Goal: Task Accomplishment & Management: Complete application form

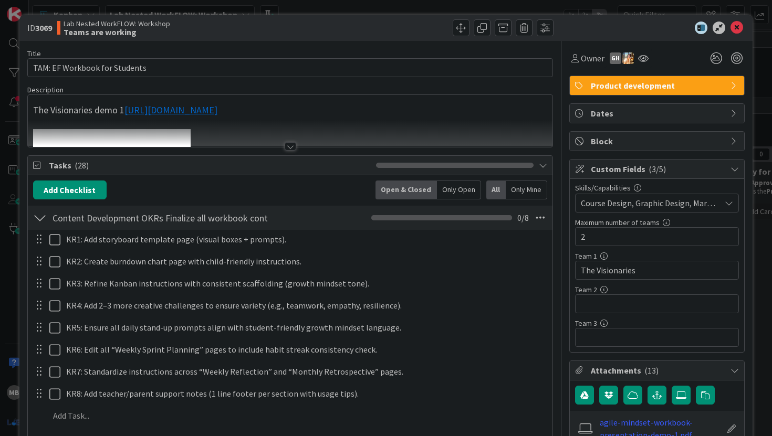
scroll to position [15, 0]
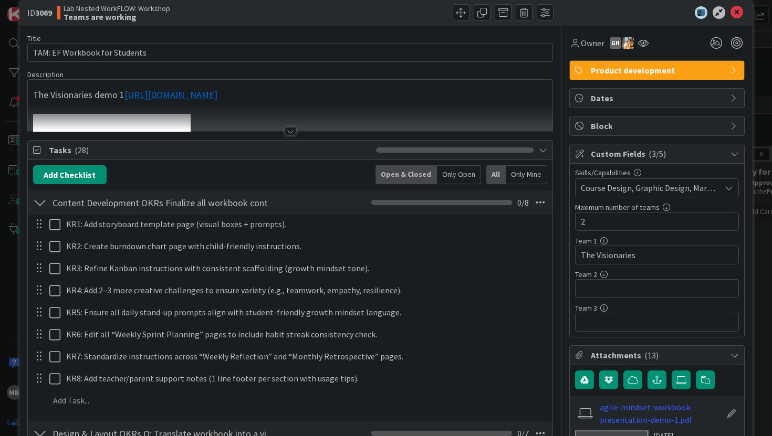
click at [291, 131] on div at bounding box center [291, 131] width 12 height 8
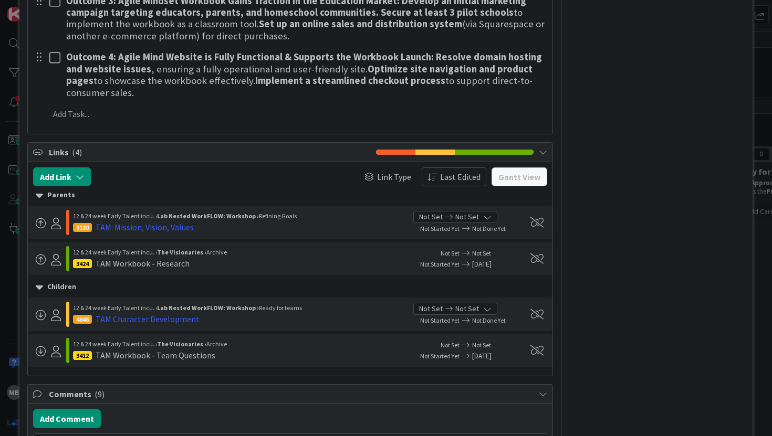
scroll to position [2580, 0]
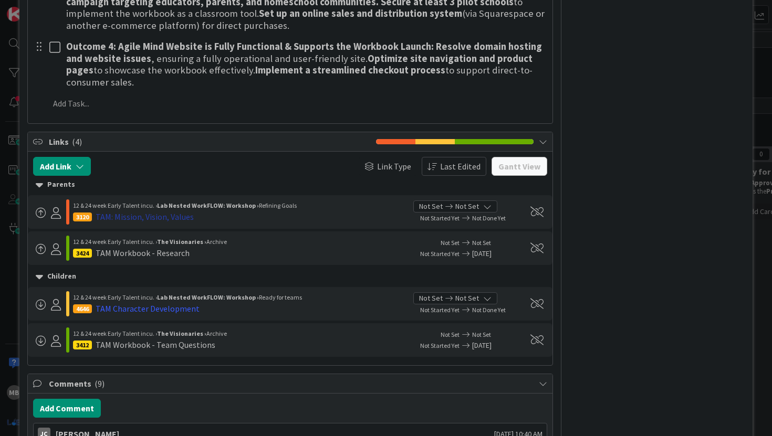
click at [141, 211] on div "TAM: Mission, Vision, Values" at bounding box center [145, 217] width 98 height 13
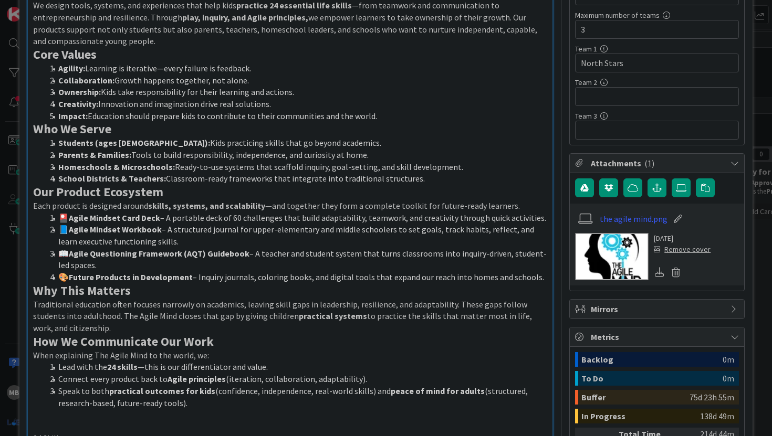
scroll to position [208, 0]
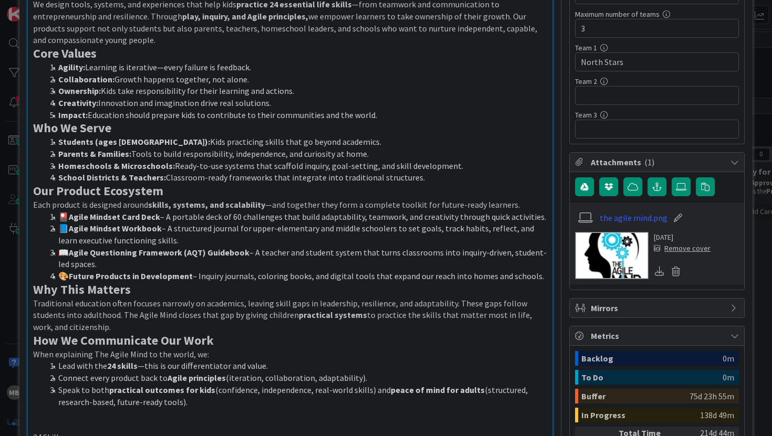
drag, startPoint x: 535, startPoint y: 274, endPoint x: 67, endPoint y: 277, distance: 467.9
click at [67, 277] on li "🎨 Future Products in Development – Inquiry journals, coloring books, and digita…" at bounding box center [297, 276] width 502 height 12
copy li "🎨 Future Products in Development – Inquiry journals, coloring books, and digita…"
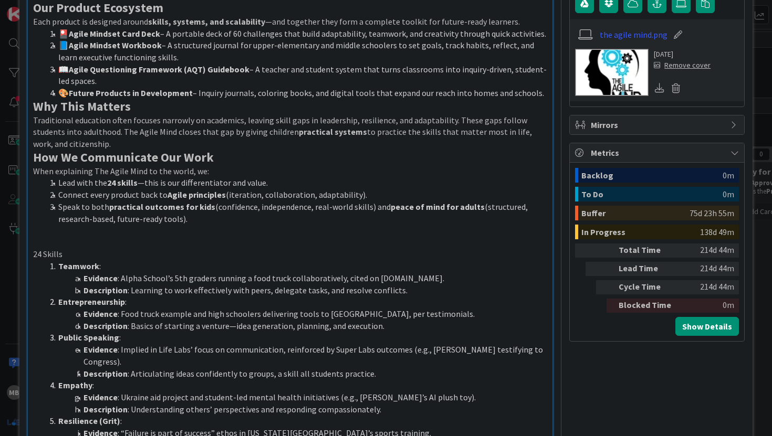
scroll to position [418, 0]
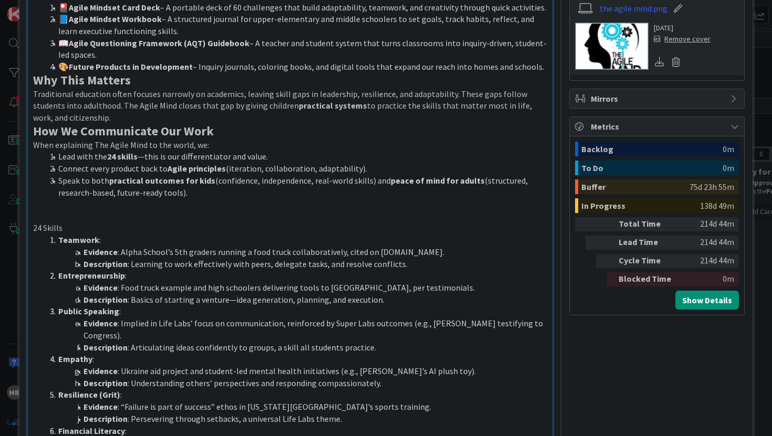
click at [380, 168] on li "Connect every product back to Agile principles (iteration, collaboration, adapt…" at bounding box center [297, 169] width 502 height 12
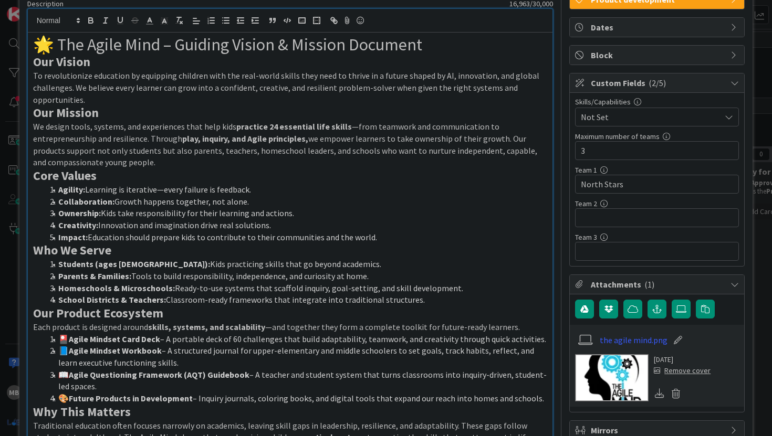
scroll to position [0, 0]
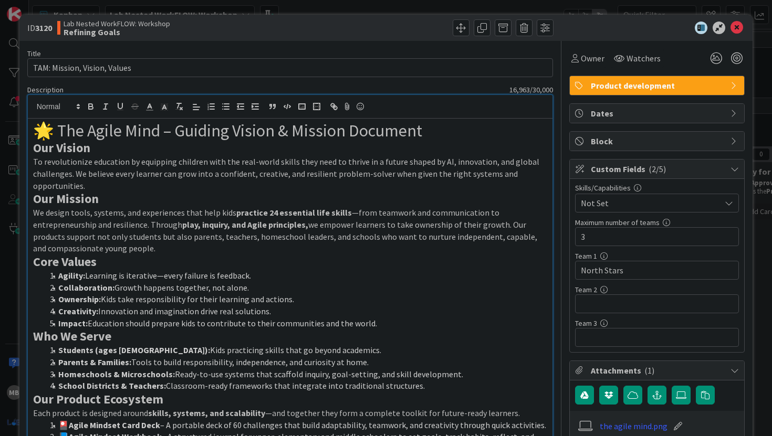
click at [55, 127] on h1 "🌟 The Agile Mind – Guiding Vision & Mission Document" at bounding box center [290, 131] width 515 height 20
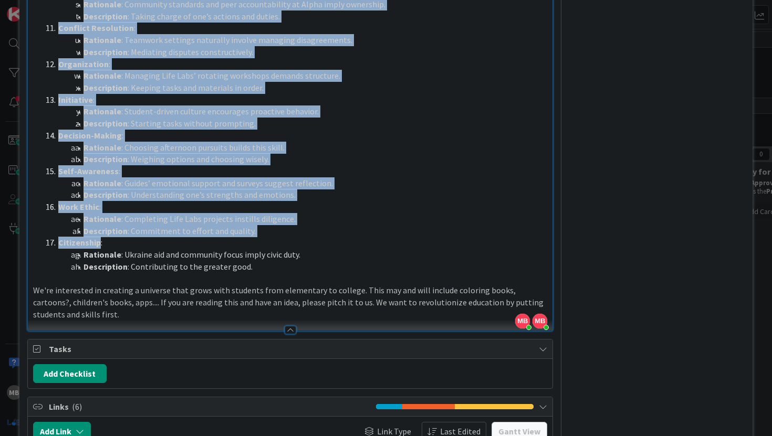
scroll to position [1277, 0]
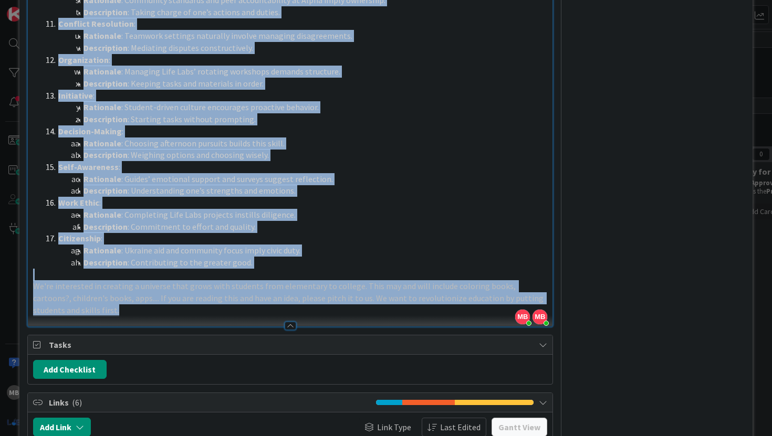
drag, startPoint x: 55, startPoint y: 127, endPoint x: 73, endPoint y: 294, distance: 168.0
copy div "lo Ipsum Dolo – Sitamet Consec & Adipisc Elitsedd Eiu Tempor In utlaboreetdol m…"
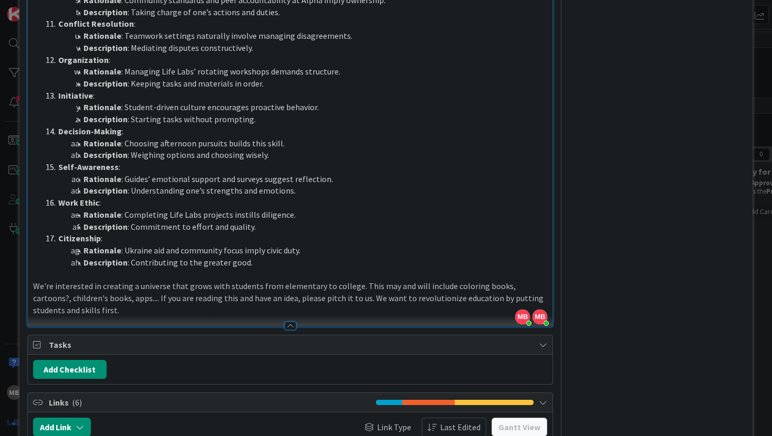
click at [283, 161] on li "Self-Awareness :" at bounding box center [297, 167] width 502 height 12
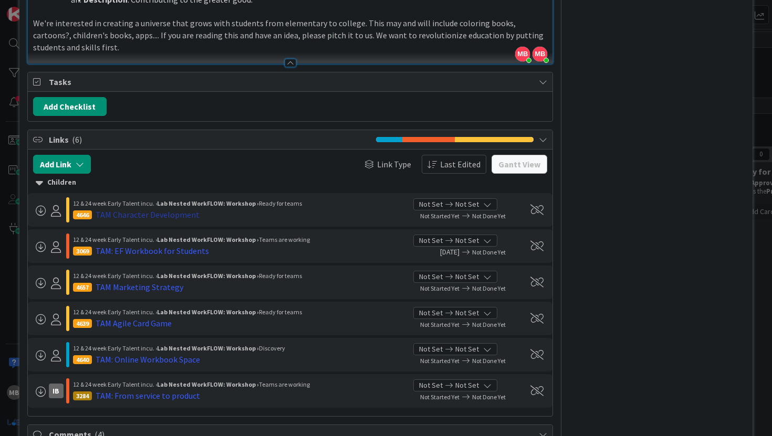
scroll to position [1540, 0]
click at [173, 208] on div "TAM Character Development" at bounding box center [148, 214] width 104 height 13
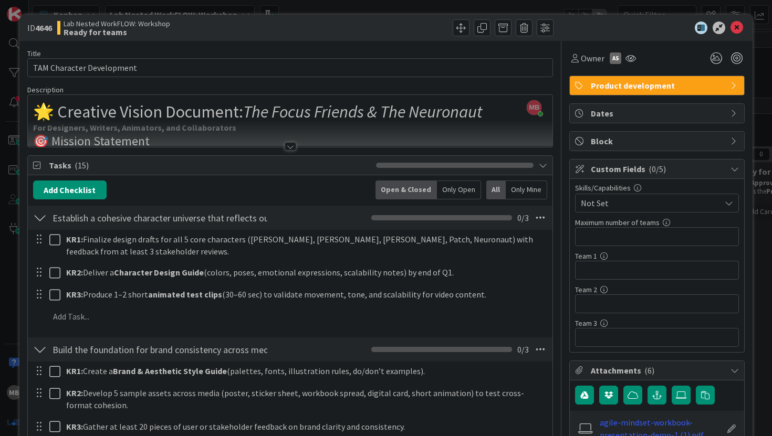
click at [291, 144] on div at bounding box center [291, 146] width 12 height 8
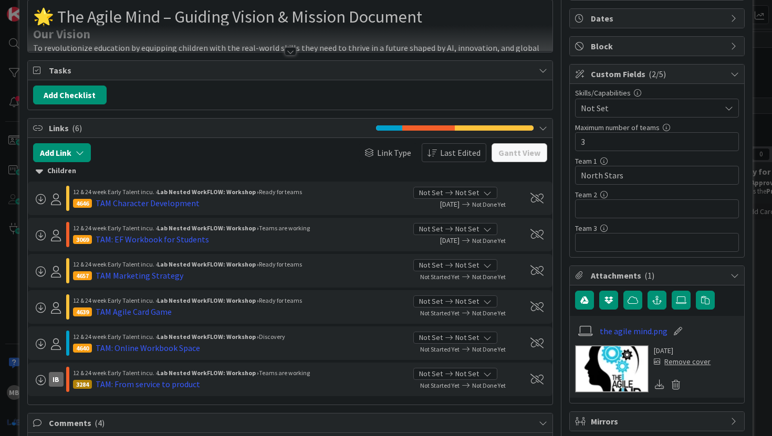
scroll to position [107, 0]
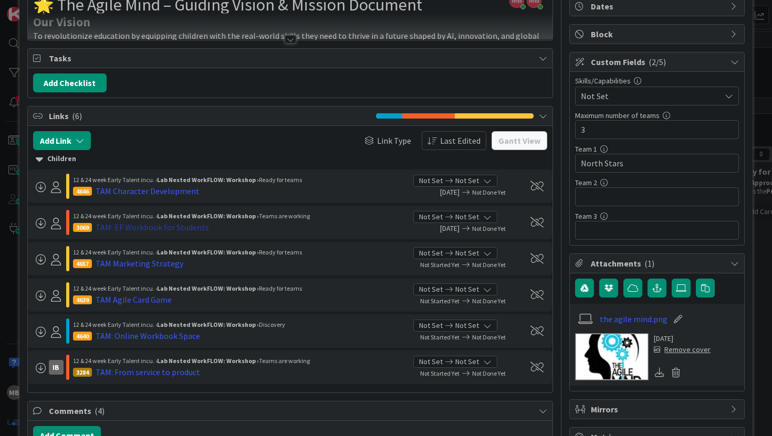
click at [108, 229] on div "TAM: EF Workbook for Students" at bounding box center [152, 227] width 113 height 13
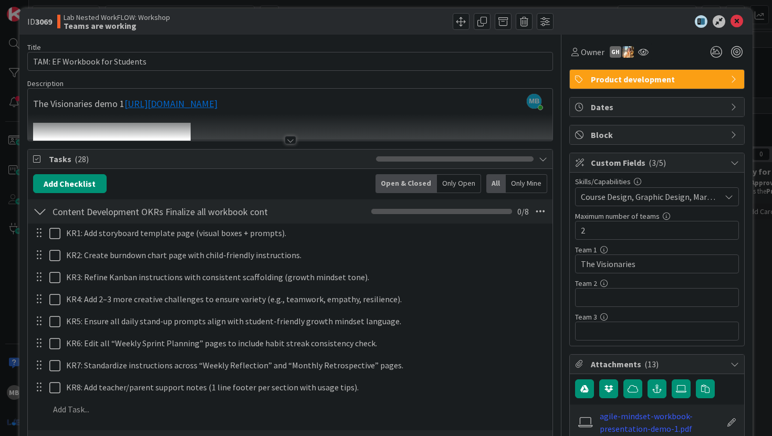
scroll to position [7, 0]
click at [291, 141] on div at bounding box center [291, 139] width 12 height 8
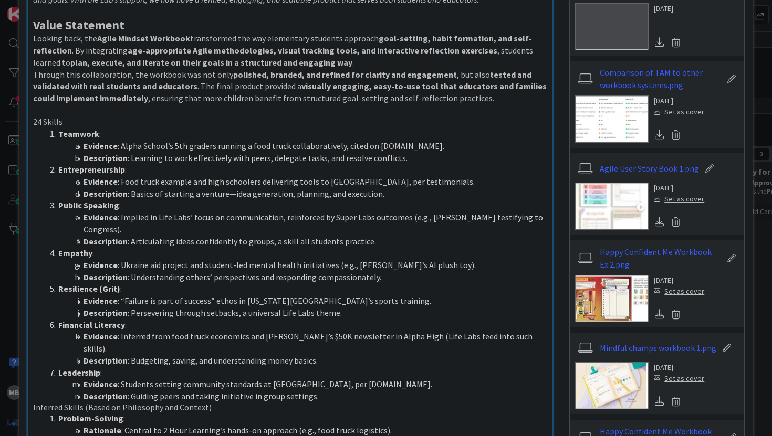
scroll to position [534, 0]
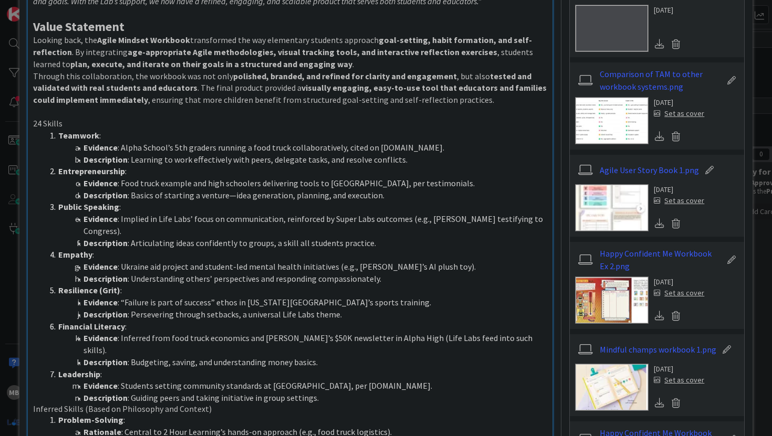
click at [620, 113] on img at bounding box center [612, 120] width 74 height 47
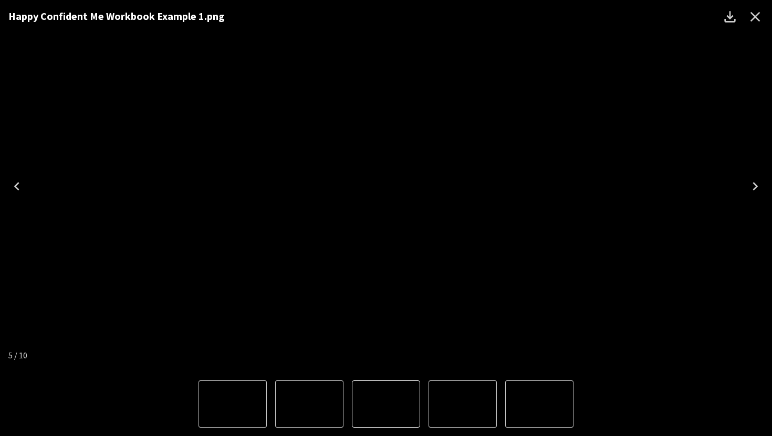
click at [758, 14] on icon "Close" at bounding box center [755, 16] width 17 height 17
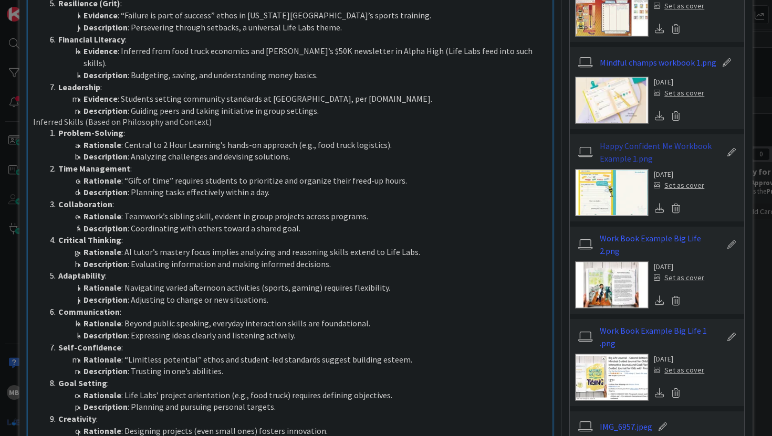
scroll to position [825, 0]
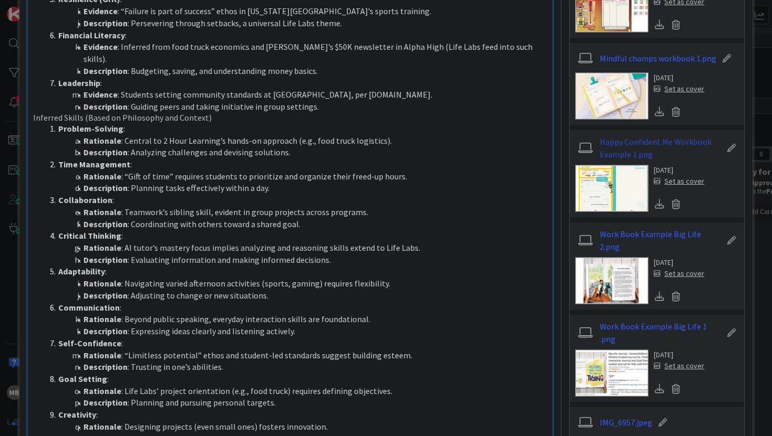
click at [609, 285] on img at bounding box center [612, 280] width 74 height 47
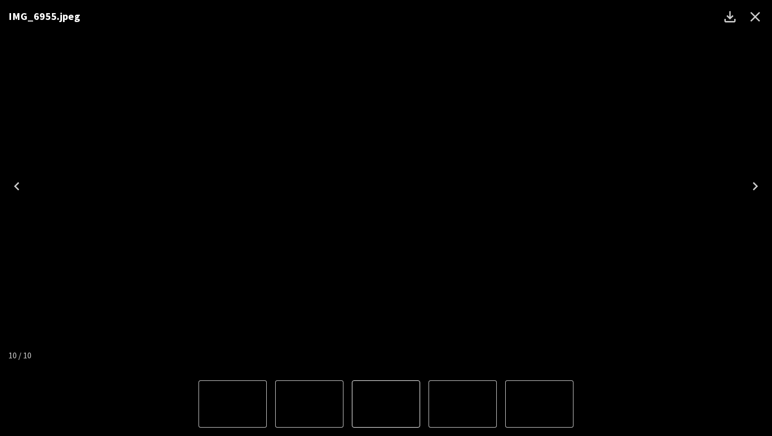
click at [753, 15] on icon "Close" at bounding box center [755, 16] width 17 height 17
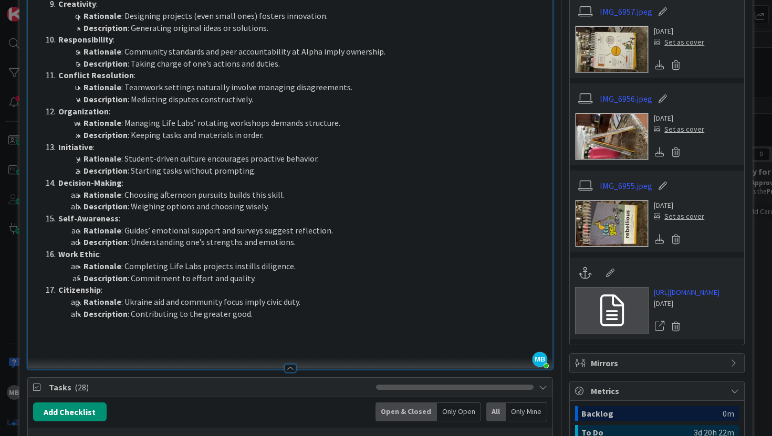
scroll to position [1238, 0]
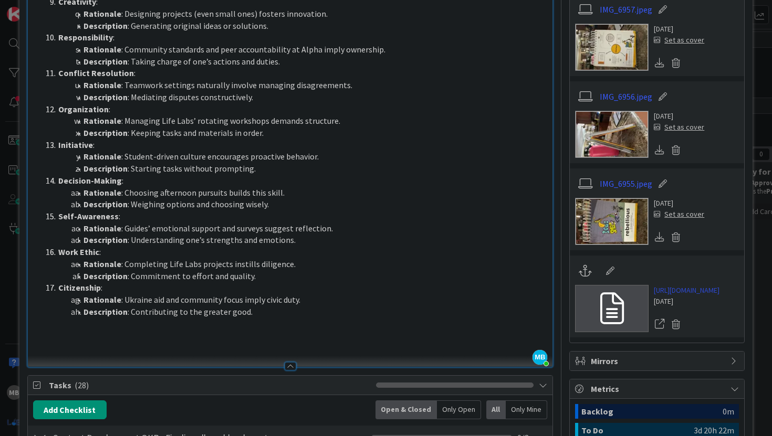
click at [676, 289] on link "[URL][DOMAIN_NAME]" at bounding box center [687, 290] width 66 height 11
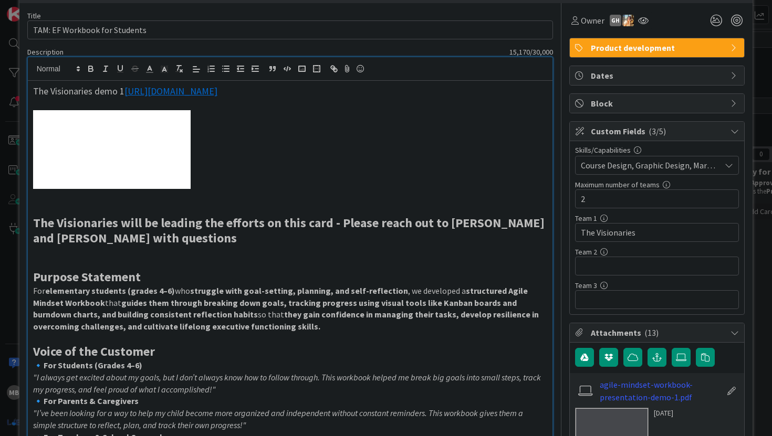
scroll to position [0, 0]
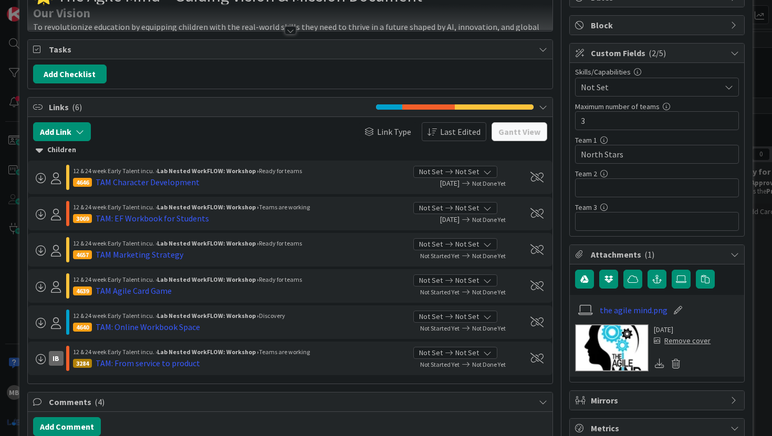
scroll to position [117, 0]
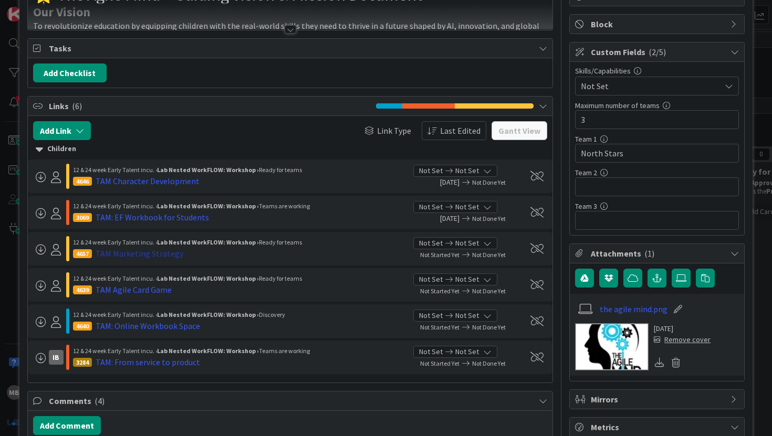
click at [156, 253] on div "TAM Marketing Strategy" at bounding box center [140, 253] width 88 height 13
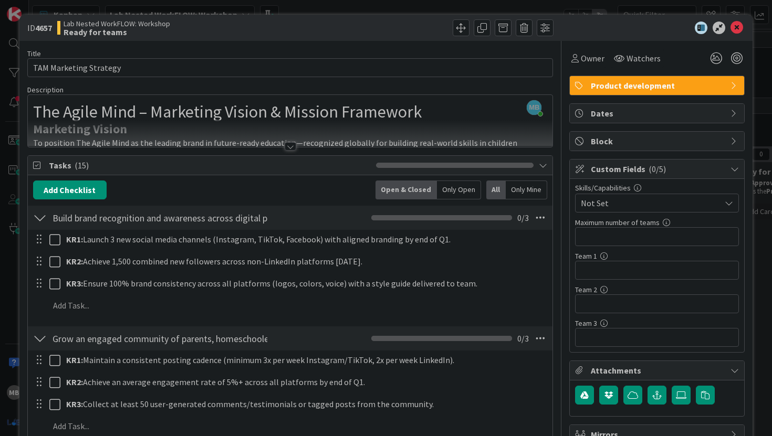
click at [293, 147] on div at bounding box center [291, 146] width 12 height 8
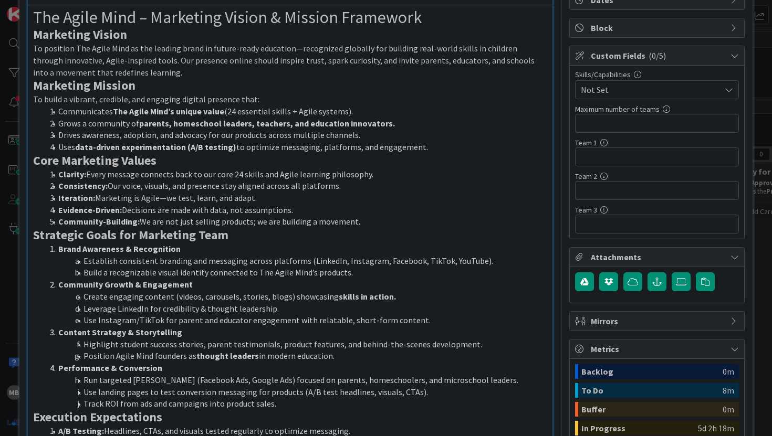
scroll to position [117, 0]
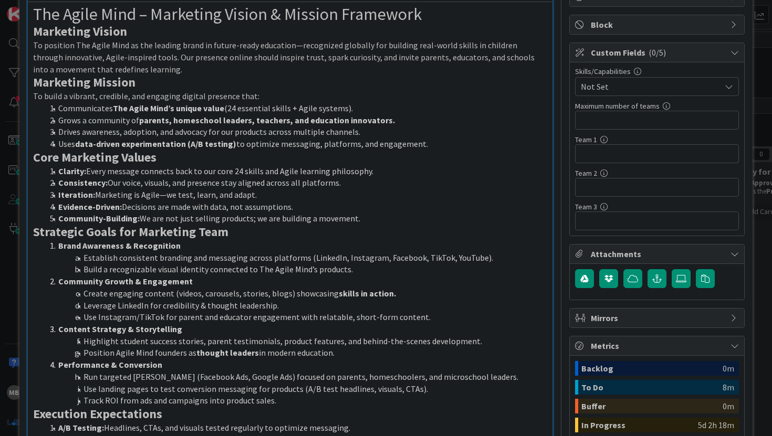
click at [475, 155] on h2 "Core Marketing Values" at bounding box center [290, 157] width 515 height 15
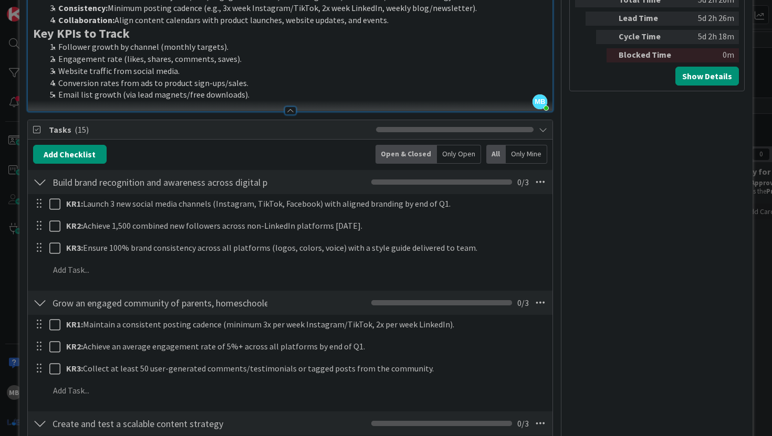
scroll to position [0, 0]
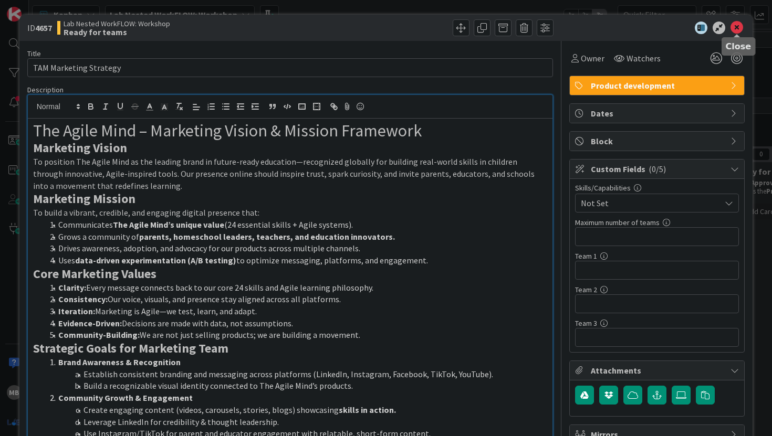
click at [737, 30] on icon at bounding box center [737, 28] width 13 height 13
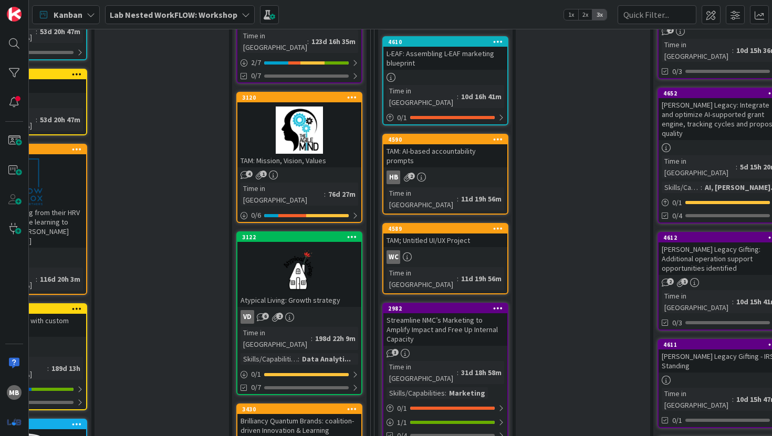
scroll to position [251, 634]
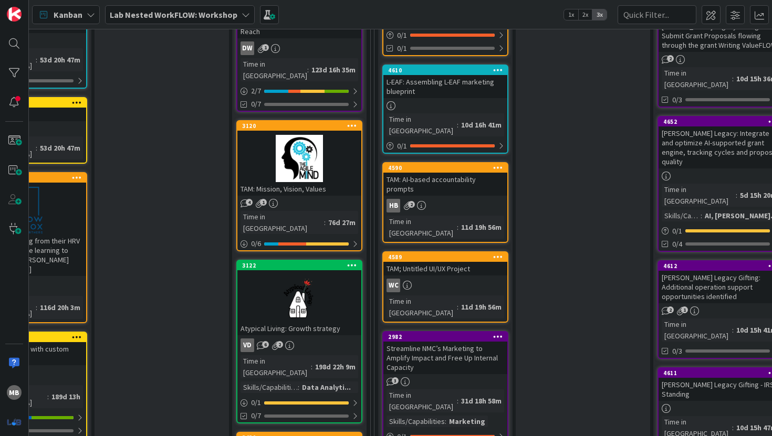
click at [312, 182] on div "TAM: Mission, Vision, Values" at bounding box center [299, 189] width 124 height 14
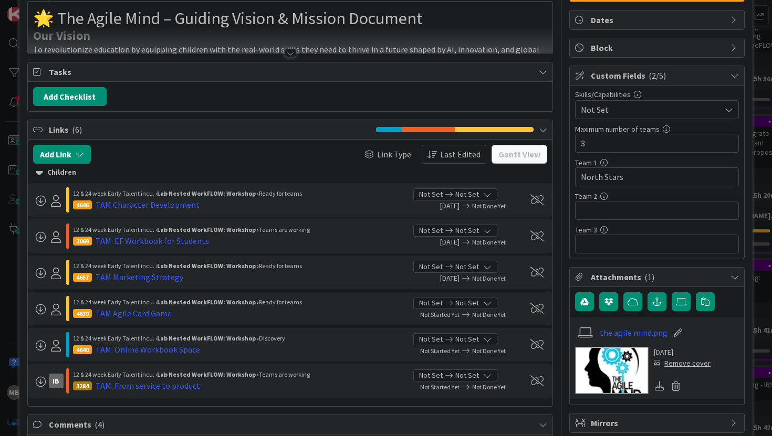
scroll to position [98, 0]
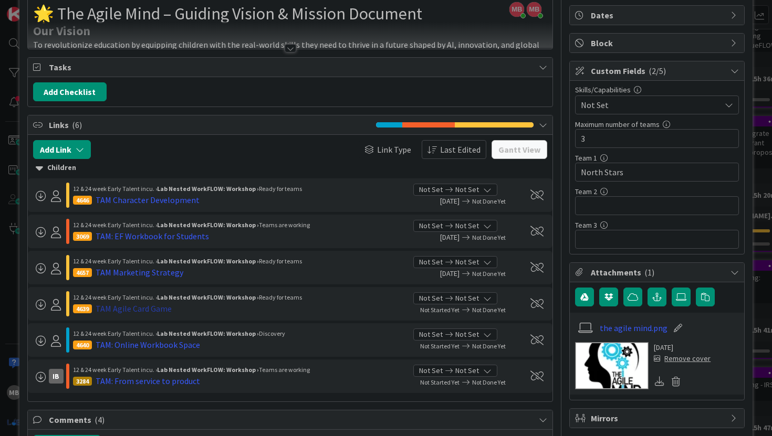
click at [150, 311] on div "TAM Agile Card Game" at bounding box center [134, 309] width 76 height 13
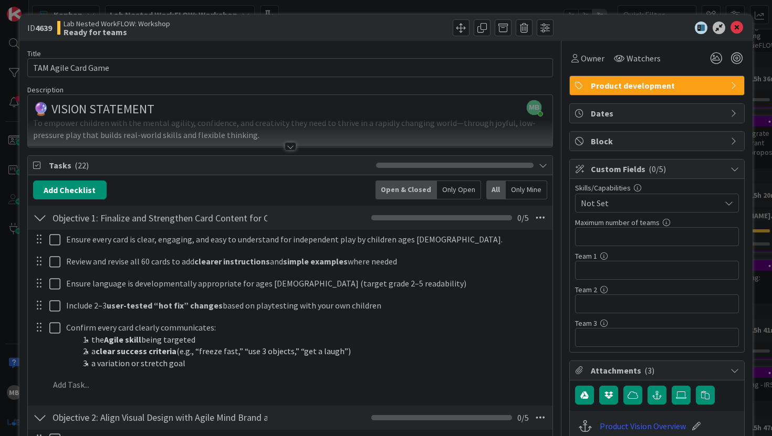
click at [290, 148] on div at bounding box center [291, 146] width 12 height 8
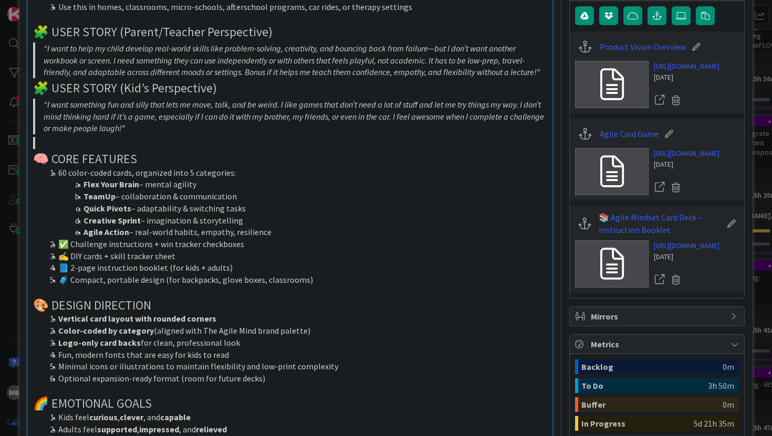
scroll to position [386, 0]
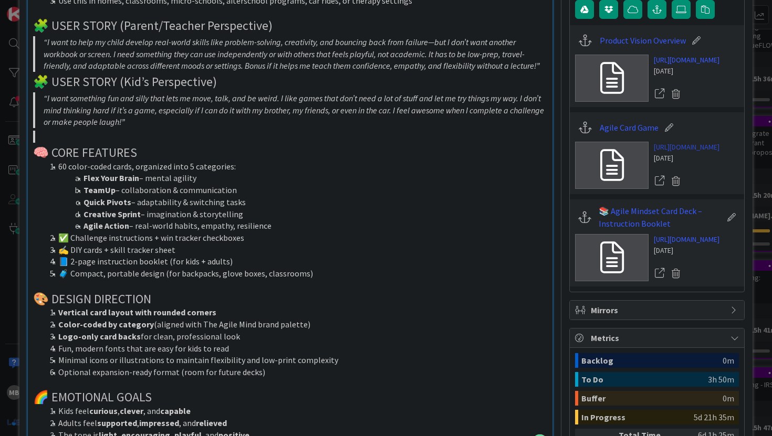
click at [719, 153] on link "[URL][DOMAIN_NAME]" at bounding box center [687, 147] width 66 height 11
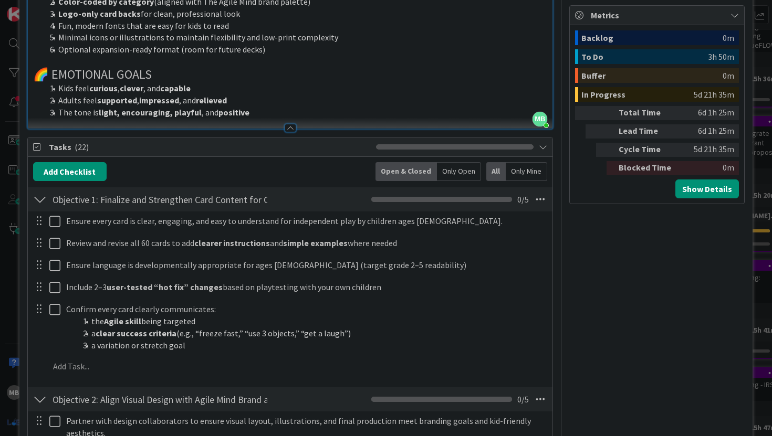
scroll to position [0, 0]
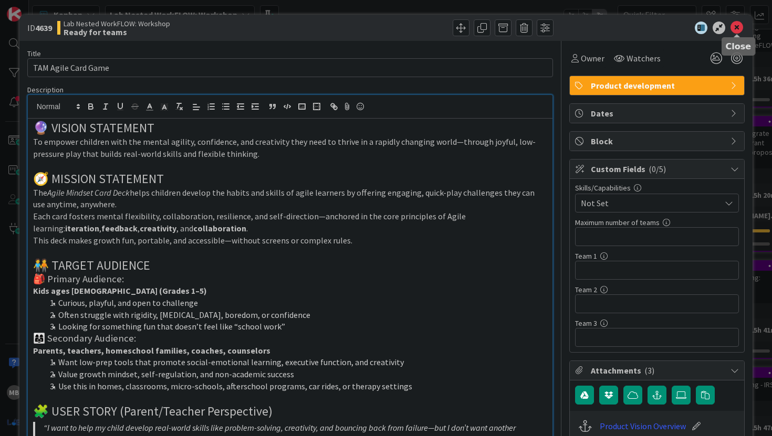
click at [737, 26] on icon at bounding box center [737, 28] width 13 height 13
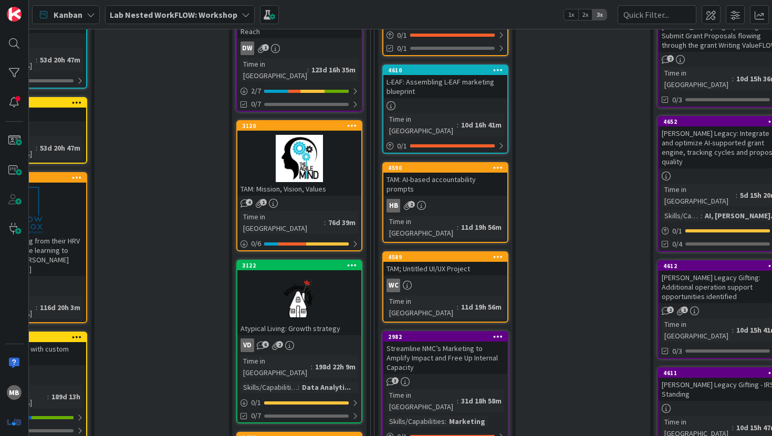
click at [281, 182] on div "TAM: Mission, Vision, Values" at bounding box center [299, 189] width 124 height 14
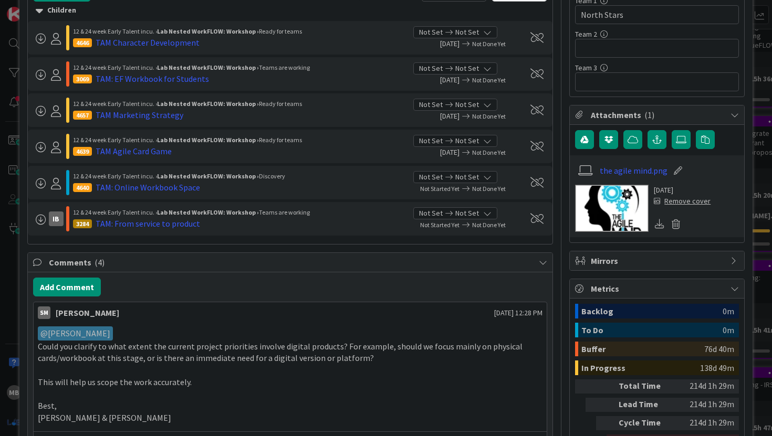
scroll to position [262, 0]
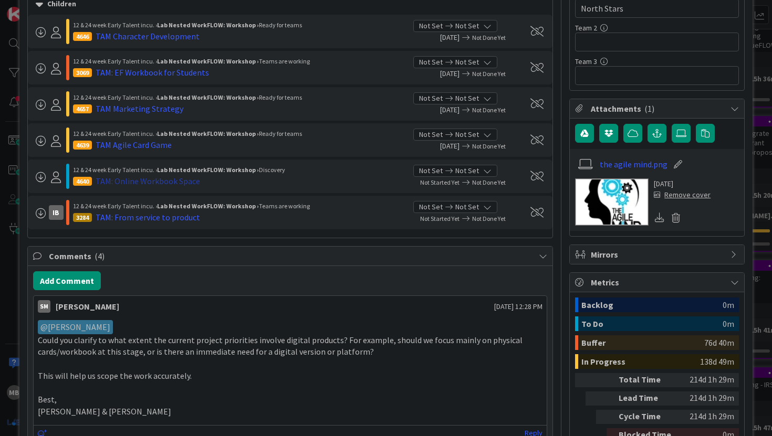
click at [170, 183] on div "TAM: Online Workbook Space" at bounding box center [148, 181] width 105 height 13
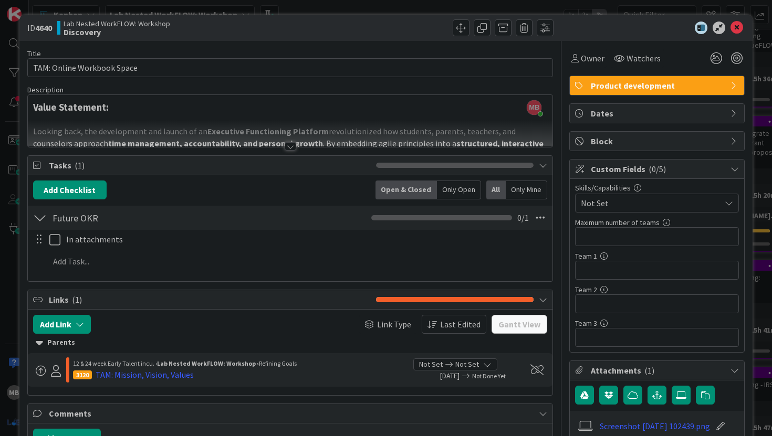
click at [293, 144] on div at bounding box center [291, 146] width 12 height 8
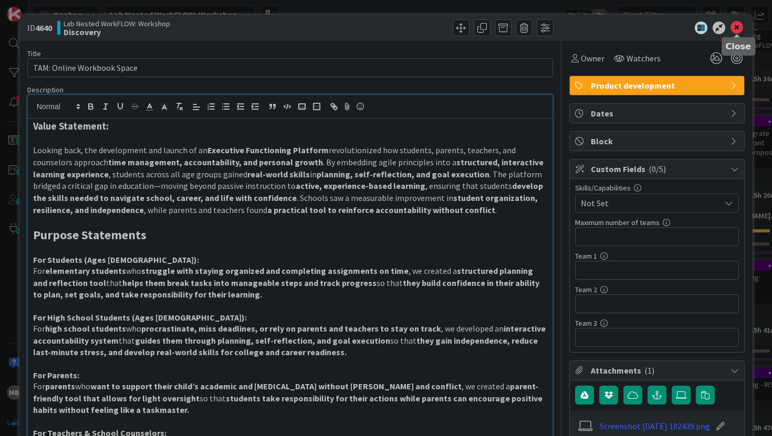
click at [739, 24] on icon at bounding box center [737, 28] width 13 height 13
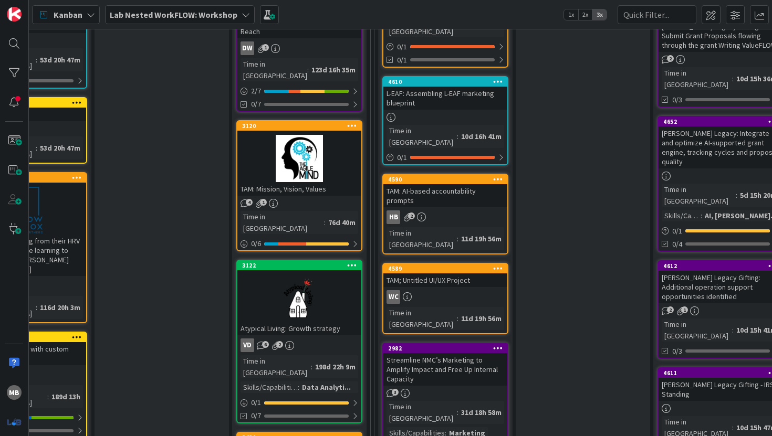
click at [310, 182] on div "TAM: Mission, Vision, Values" at bounding box center [299, 189] width 124 height 14
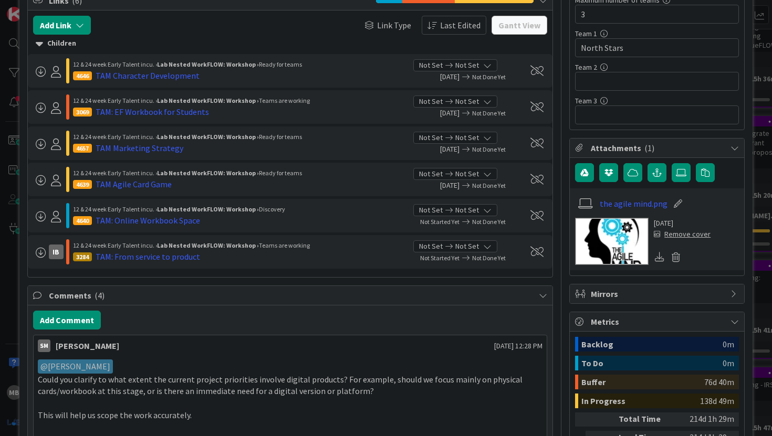
scroll to position [226, 0]
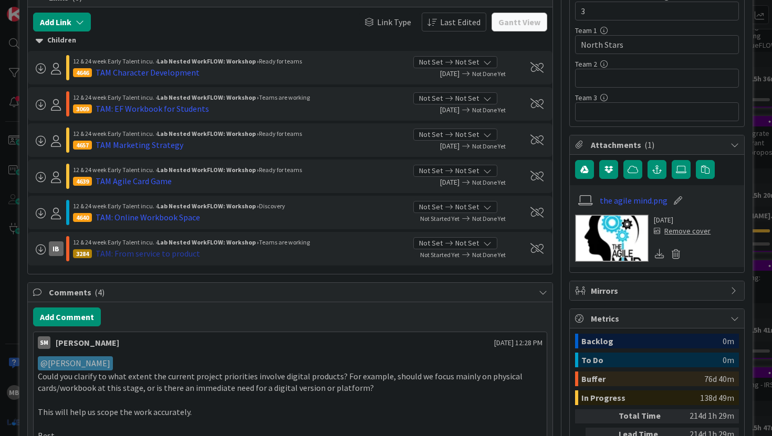
click at [190, 254] on div "TAM: From service to product" at bounding box center [148, 253] width 105 height 13
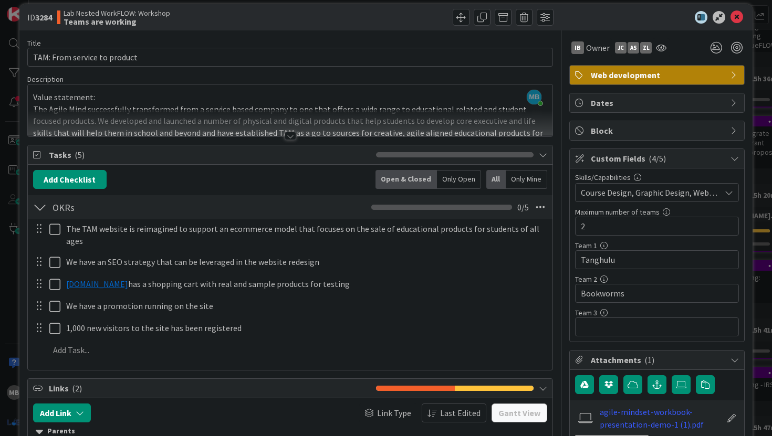
scroll to position [10, 0]
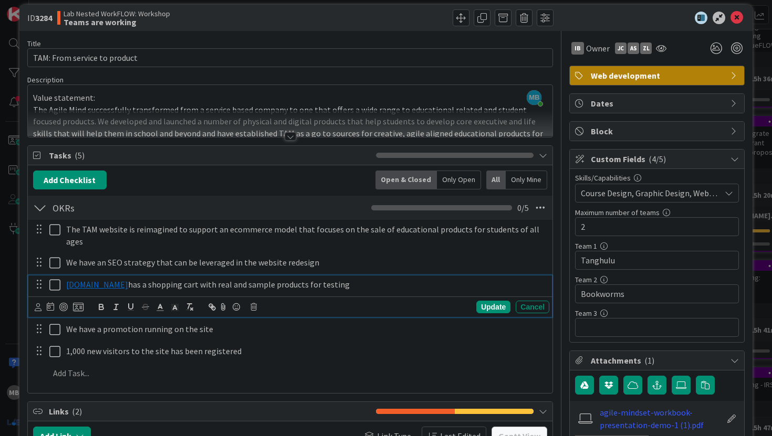
click at [128, 279] on link "[DOMAIN_NAME]" at bounding box center [97, 284] width 62 height 11
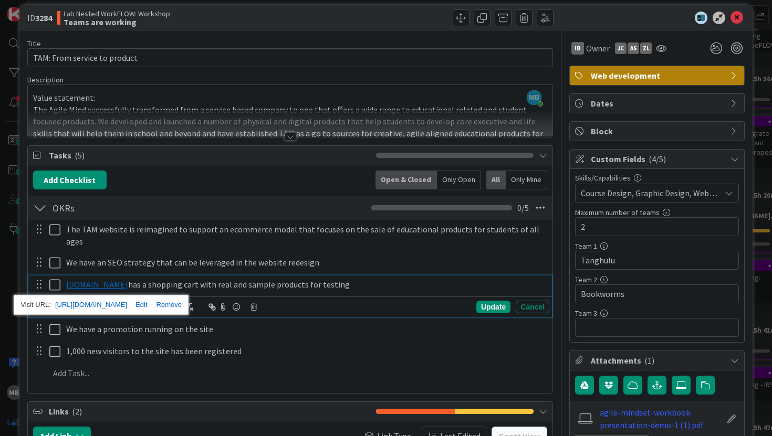
click at [118, 298] on link "[URL][DOMAIN_NAME]" at bounding box center [91, 305] width 72 height 14
click at [294, 134] on div at bounding box center [291, 136] width 12 height 8
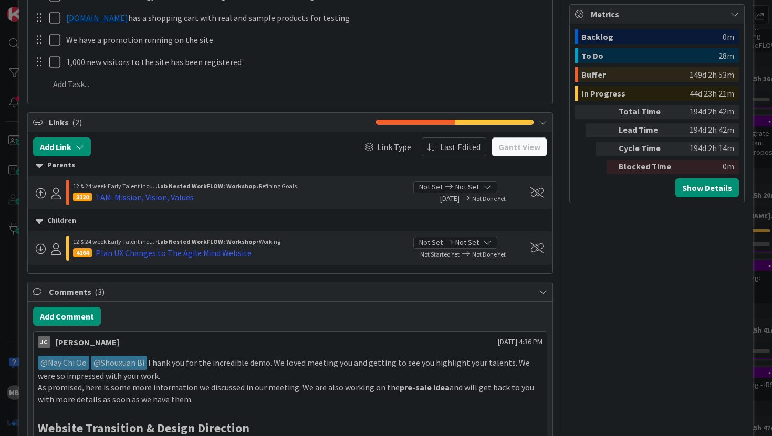
scroll to position [0, 0]
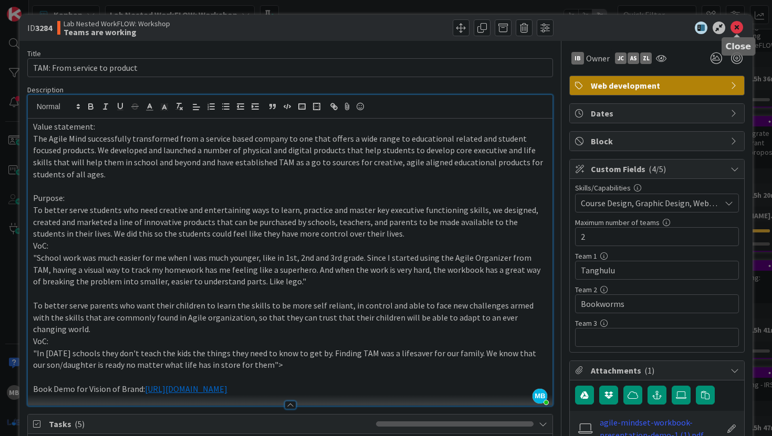
click at [737, 27] on icon at bounding box center [737, 28] width 13 height 13
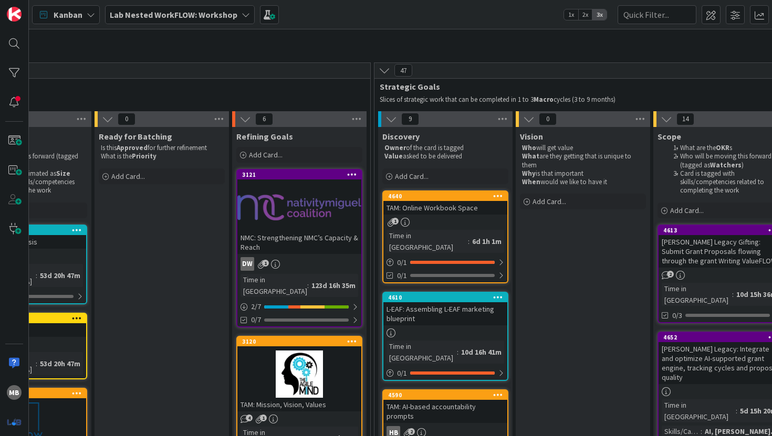
scroll to position [35, 634]
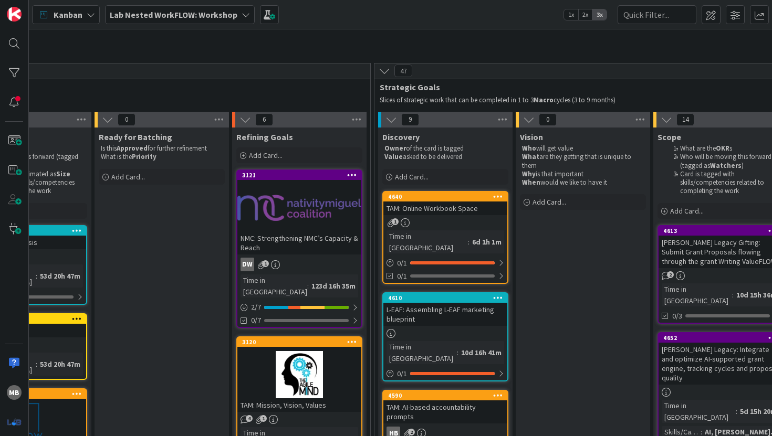
click at [454, 207] on div "TAM: Online Workbook Space" at bounding box center [445, 209] width 124 height 14
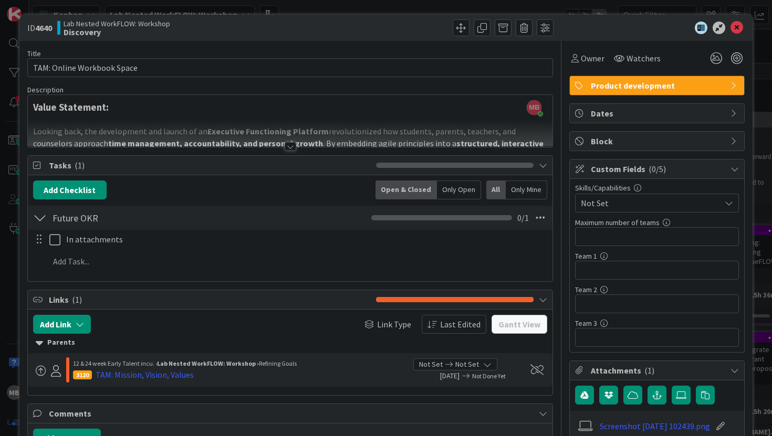
click at [290, 151] on div "Title 26 / 128 TAM: Online Workbook Space Description MB [PERSON_NAME] just joi…" at bounding box center [290, 387] width 526 height 693
click at [290, 146] on div at bounding box center [291, 146] width 12 height 8
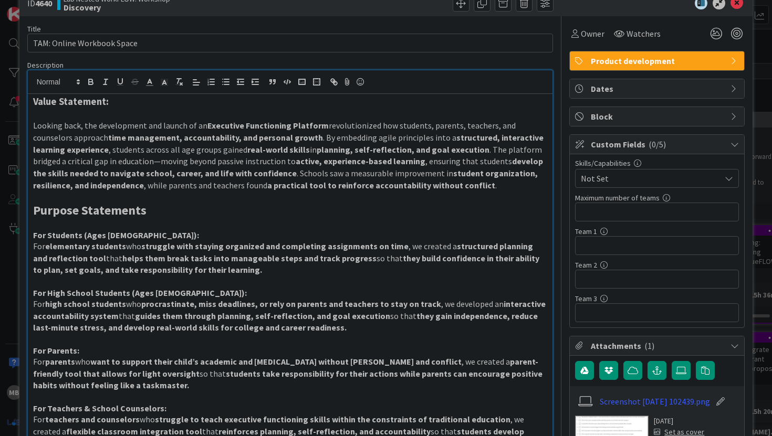
scroll to position [26, 0]
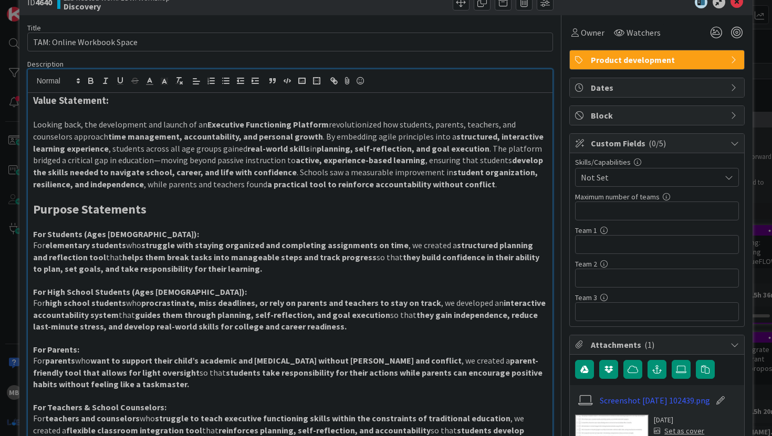
click at [604, 176] on span "Not Set" at bounding box center [651, 177] width 140 height 13
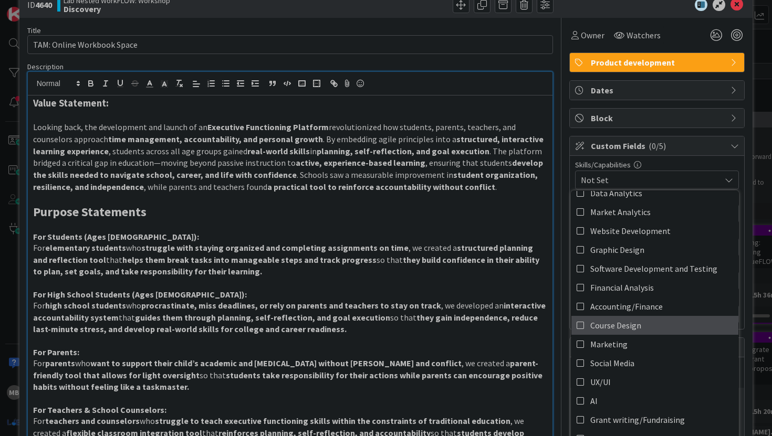
scroll to position [0, 0]
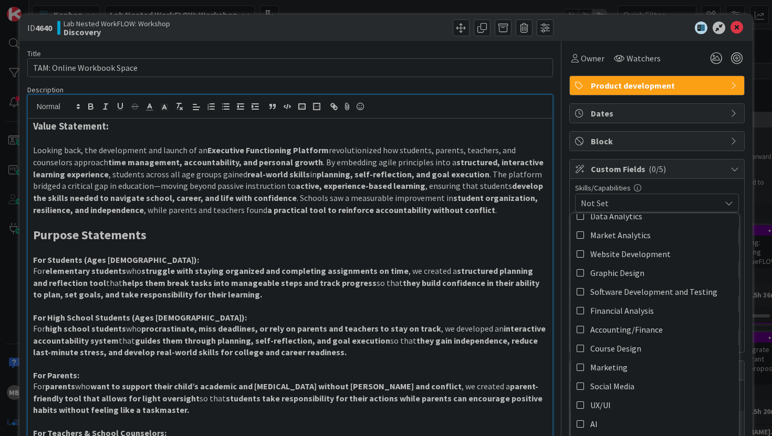
click at [621, 205] on span "Not Set" at bounding box center [651, 203] width 140 height 13
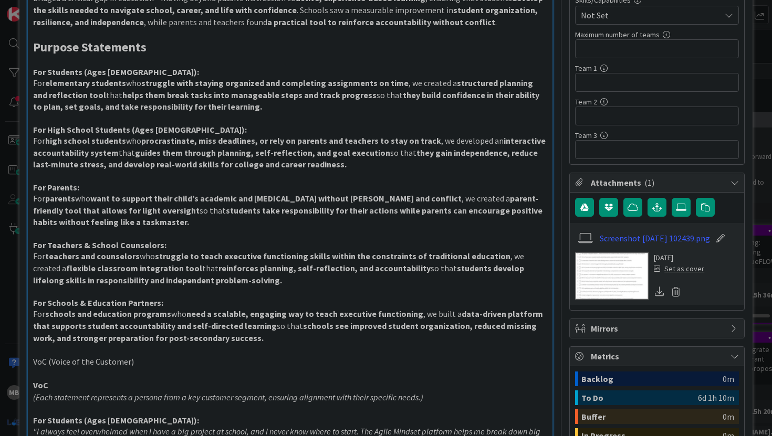
scroll to position [226, 0]
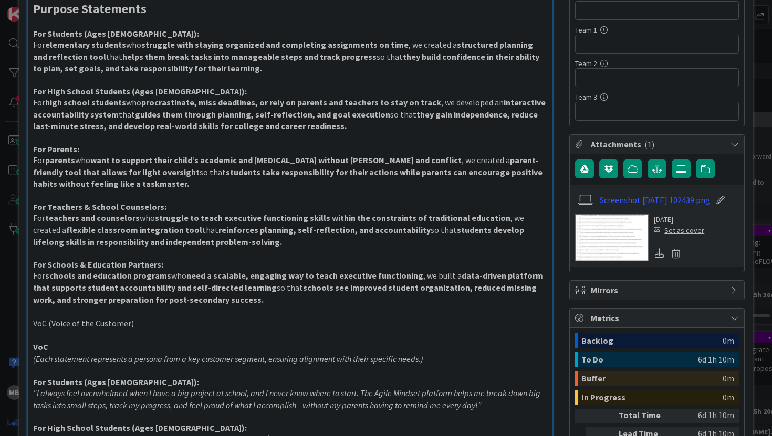
click at [608, 251] on img at bounding box center [612, 237] width 74 height 47
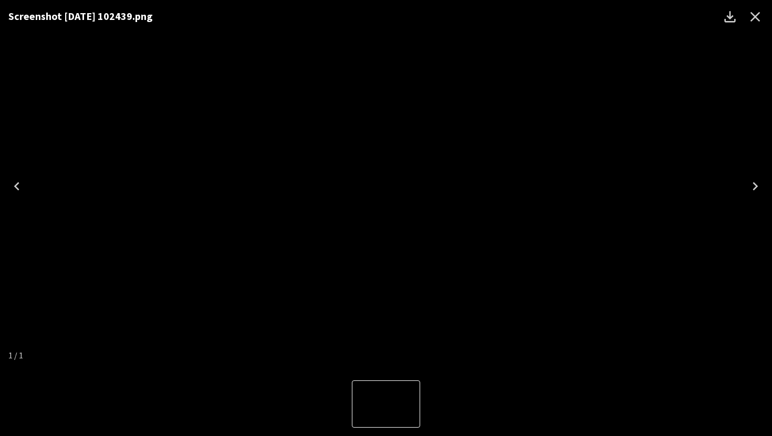
click at [757, 16] on icon "Close" at bounding box center [755, 16] width 17 height 17
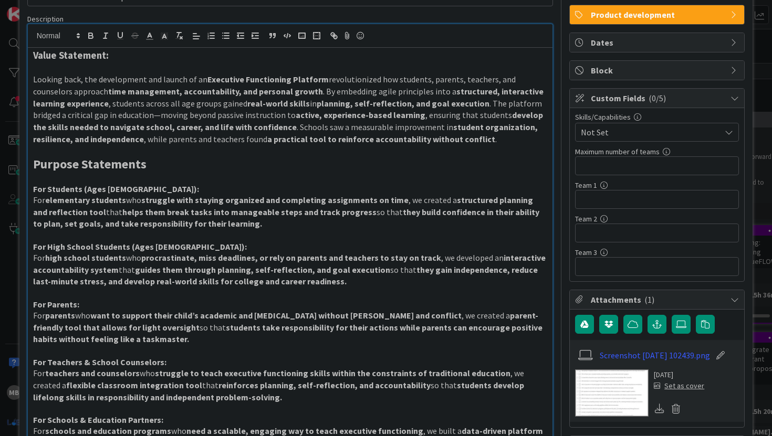
scroll to position [0, 0]
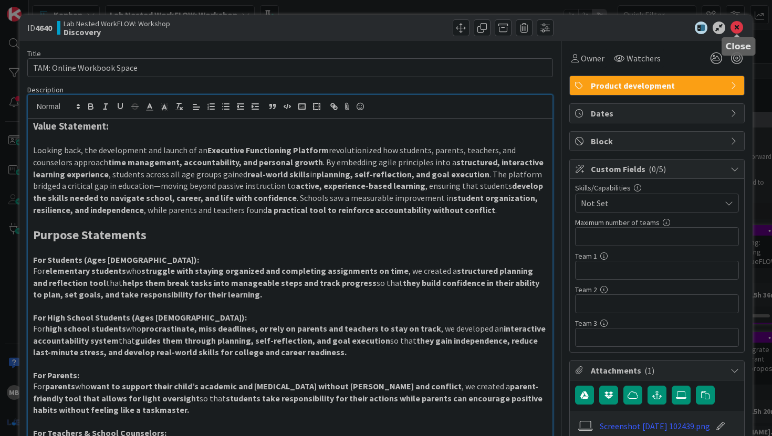
click at [738, 28] on icon at bounding box center [737, 28] width 13 height 13
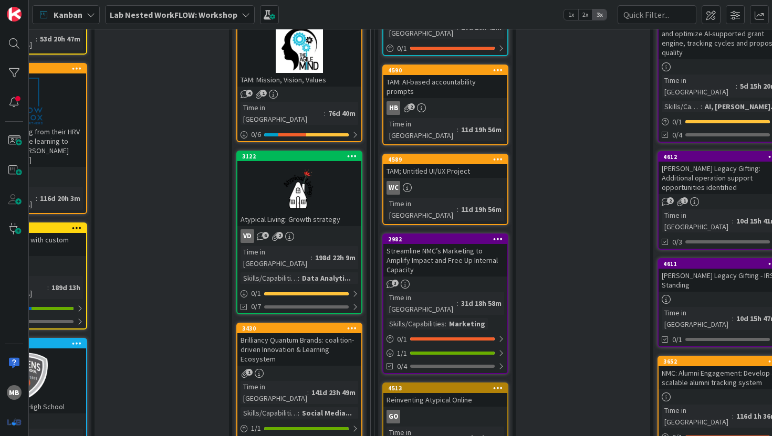
scroll to position [285, 634]
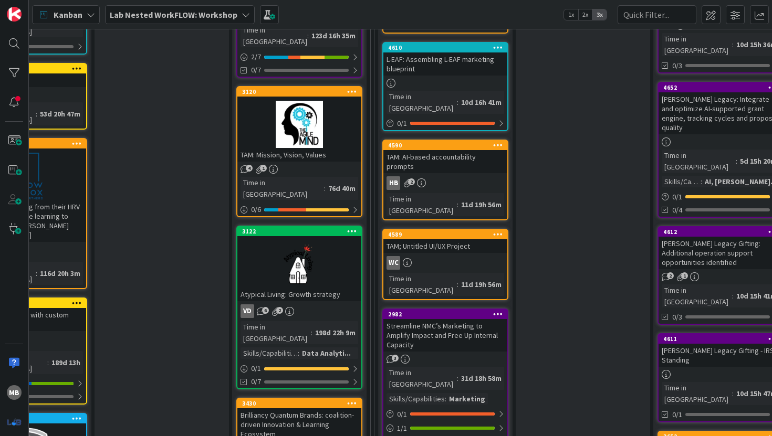
click at [442, 150] on div "TAM: AI-based accountability prompts" at bounding box center [445, 161] width 124 height 23
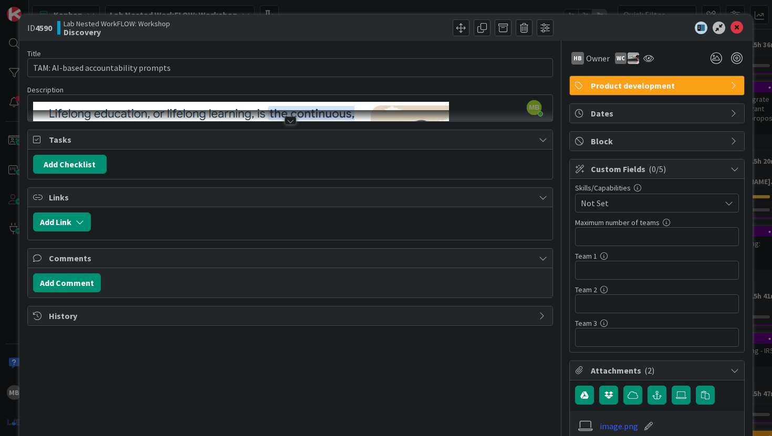
click at [291, 119] on div at bounding box center [291, 121] width 12 height 8
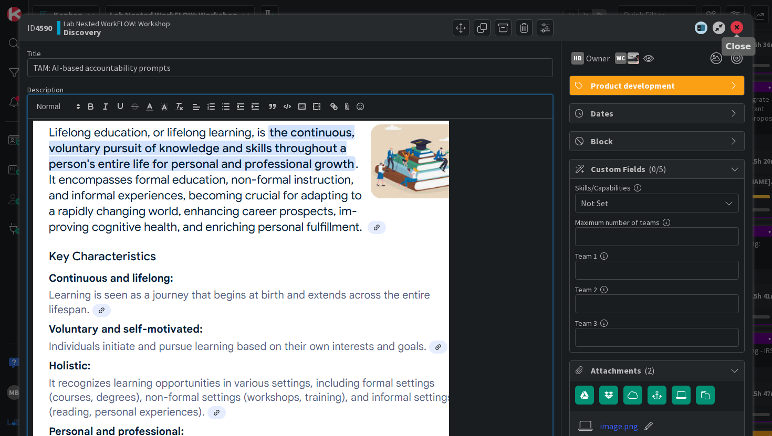
click at [737, 25] on icon at bounding box center [737, 28] width 13 height 13
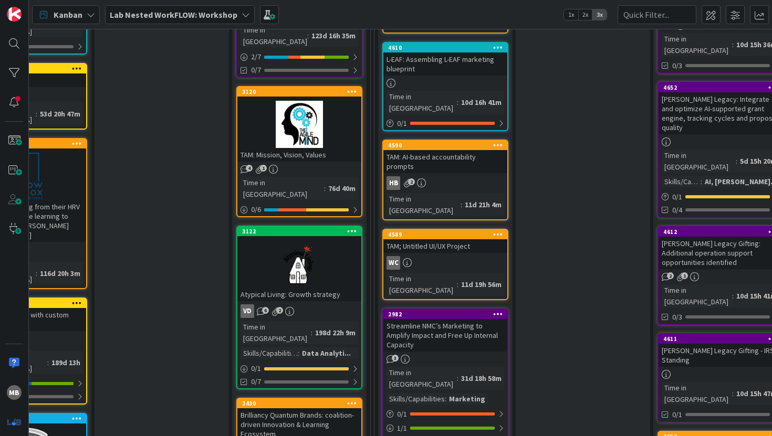
click at [434, 256] on div "WC" at bounding box center [445, 263] width 124 height 14
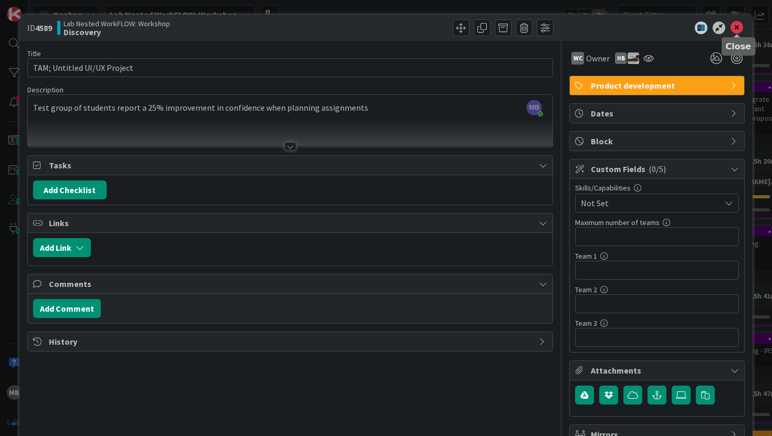
click at [737, 28] on icon at bounding box center [737, 28] width 13 height 13
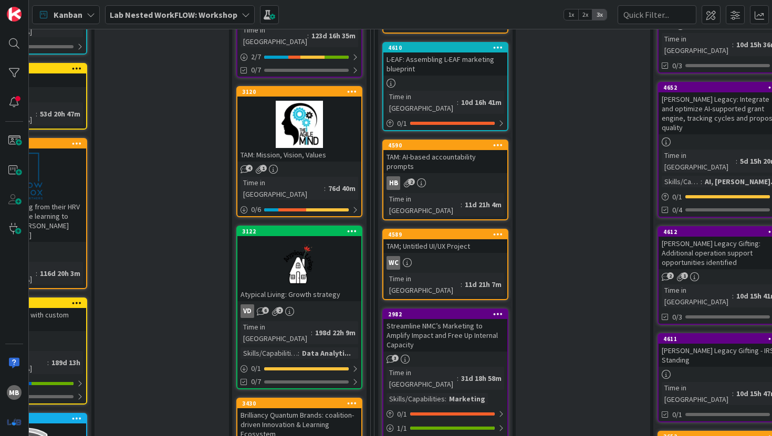
click at [467, 142] on link "4590 TAM: AI-based accountability prompts HB 2 Time in Column : 11d 21h 4m" at bounding box center [445, 180] width 126 height 81
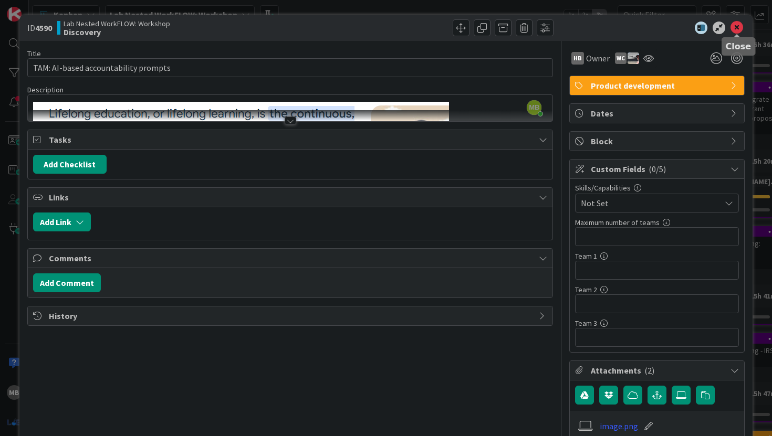
click at [736, 25] on icon at bounding box center [737, 28] width 13 height 13
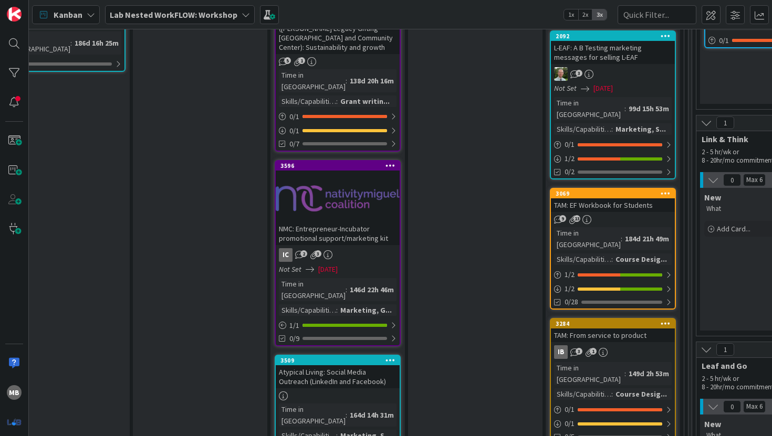
scroll to position [1060, 1017]
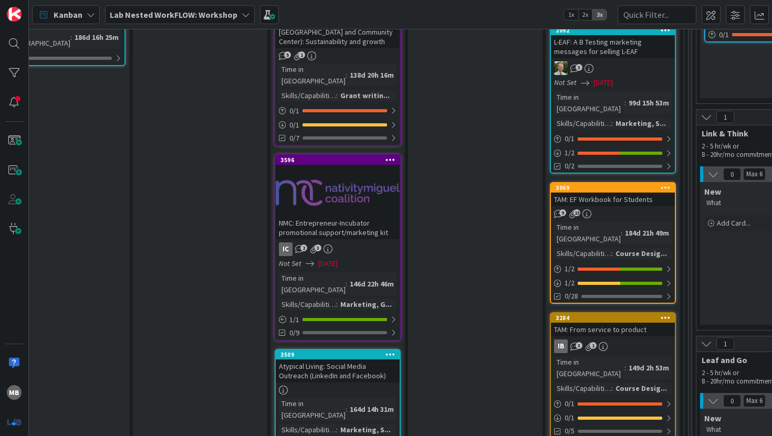
click at [589, 323] on div "TAM: From service to product" at bounding box center [613, 330] width 124 height 14
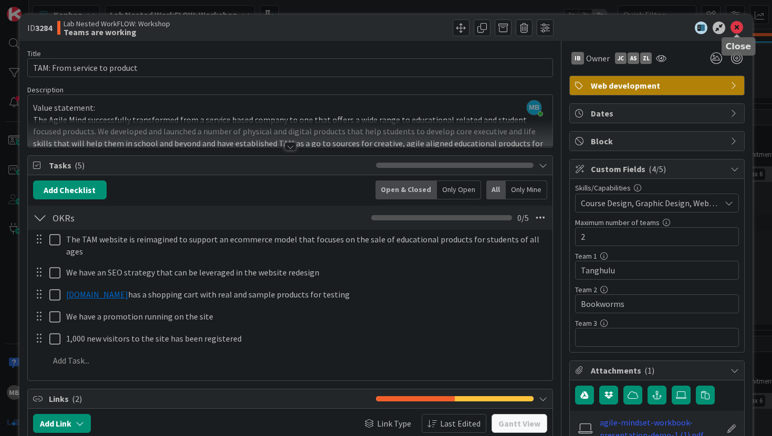
click at [734, 27] on icon at bounding box center [737, 28] width 13 height 13
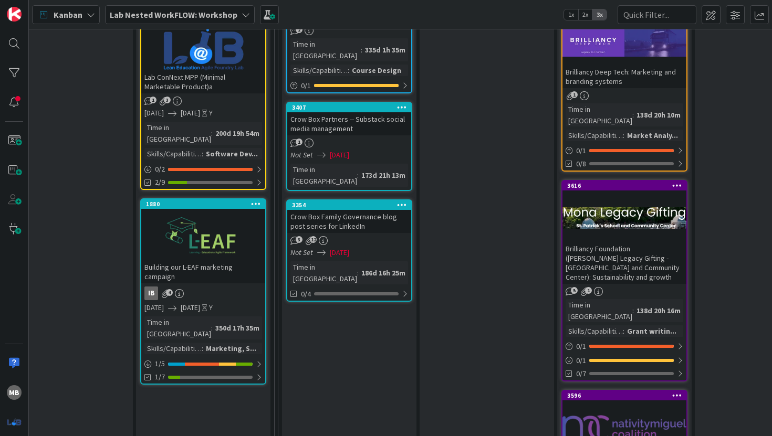
scroll to position [850, 731]
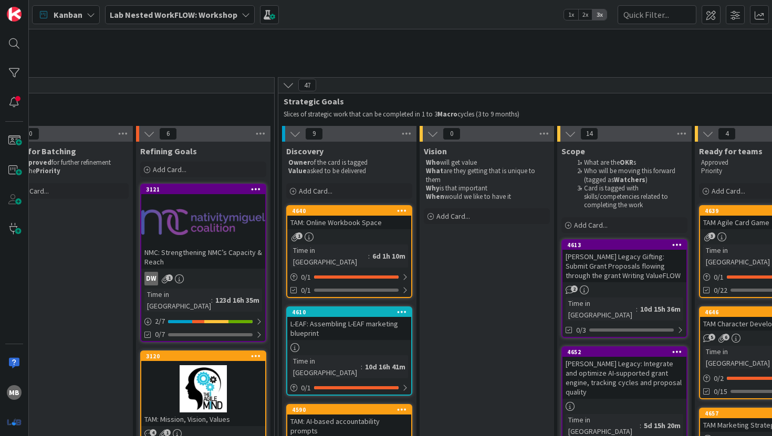
scroll to position [0, 731]
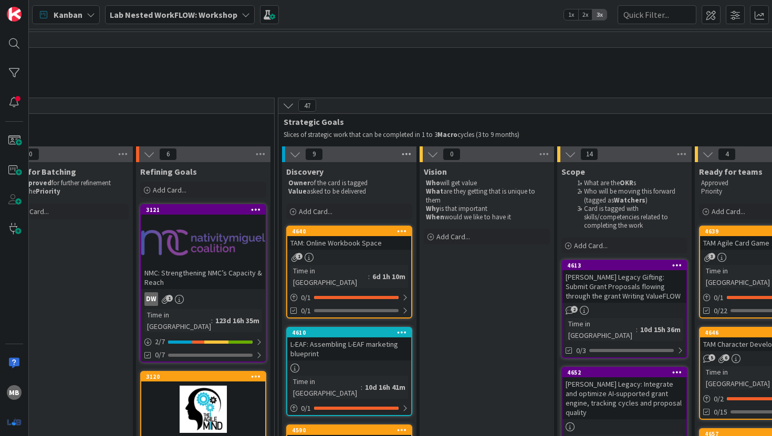
click at [405, 156] on icon at bounding box center [407, 155] width 14 height 16
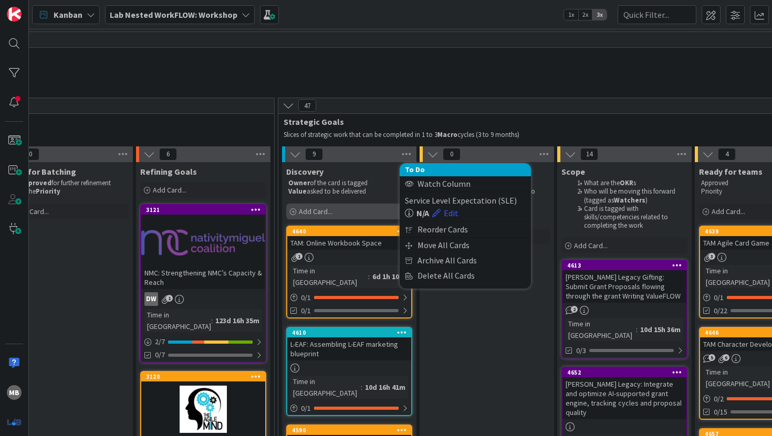
click at [323, 211] on span "Add Card..." at bounding box center [316, 211] width 34 height 9
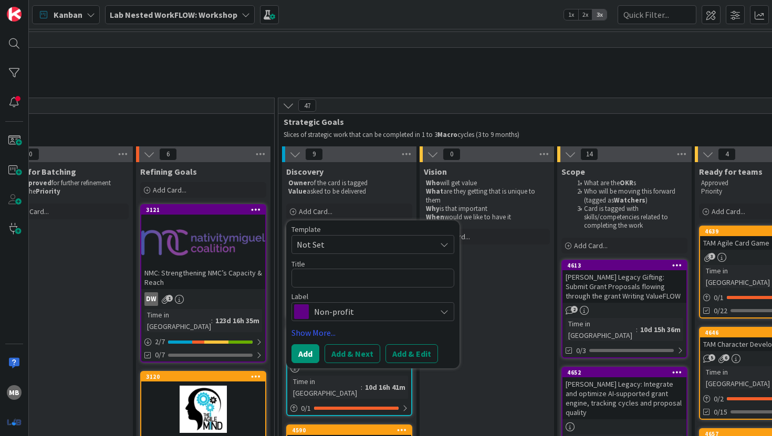
click at [320, 242] on span "Not Set" at bounding box center [362, 245] width 131 height 14
click at [349, 230] on div "Template" at bounding box center [372, 229] width 163 height 7
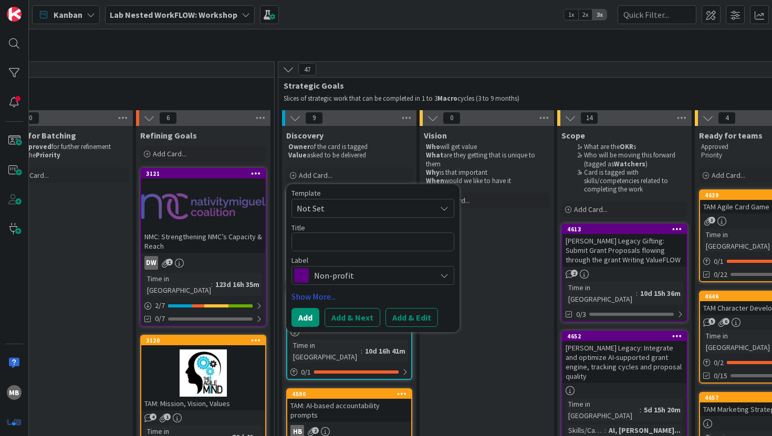
scroll to position [38, 731]
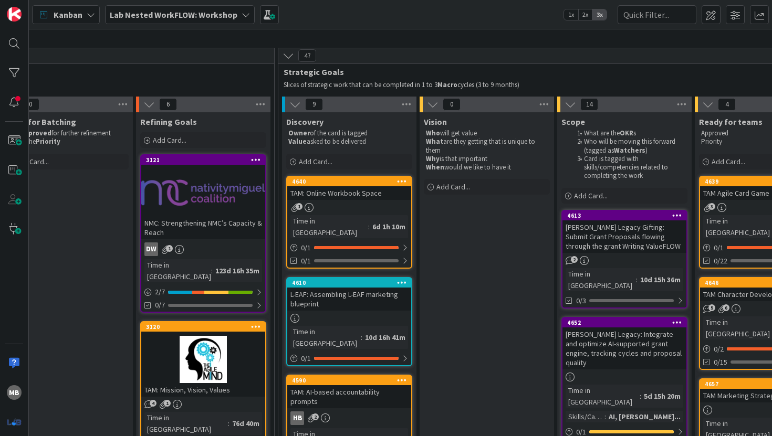
scroll to position [28, 731]
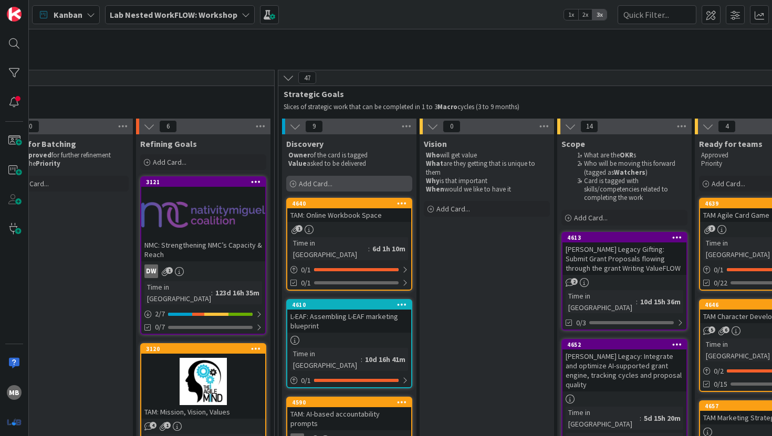
click at [304, 182] on span "Add Card..." at bounding box center [316, 183] width 34 height 9
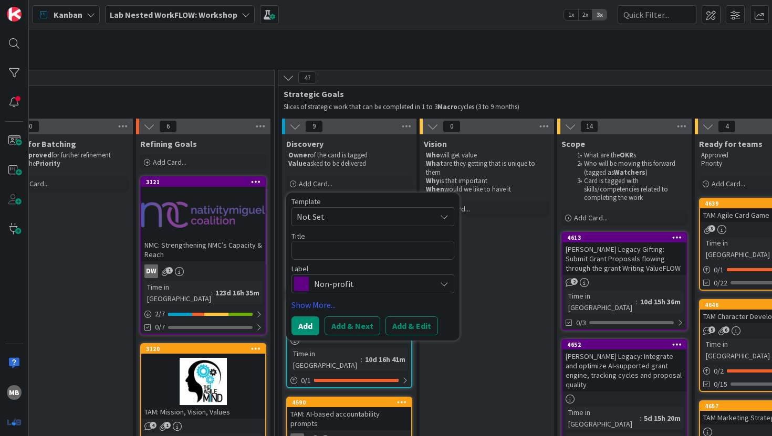
click at [313, 284] on div "Non-profit" at bounding box center [372, 284] width 163 height 19
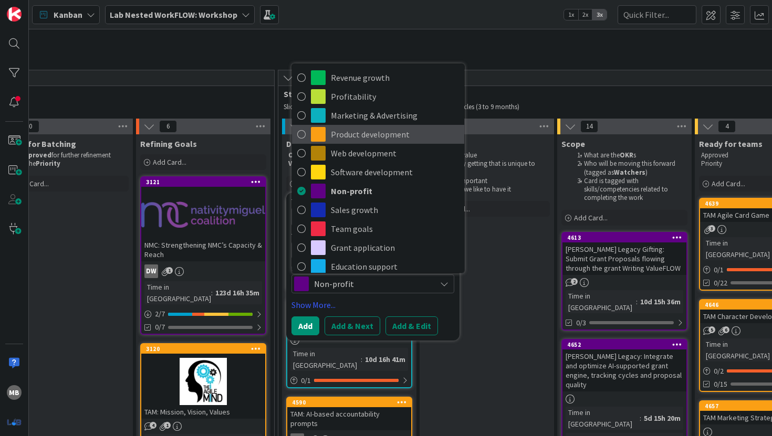
click at [340, 136] on span "Product development" at bounding box center [395, 135] width 128 height 16
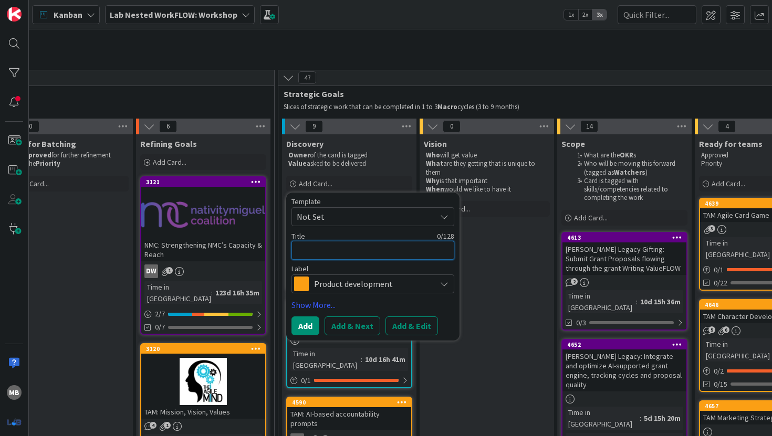
click at [324, 244] on textarea at bounding box center [372, 250] width 163 height 19
type textarea "x"
type textarea "T"
type textarea "x"
type textarea "TA"
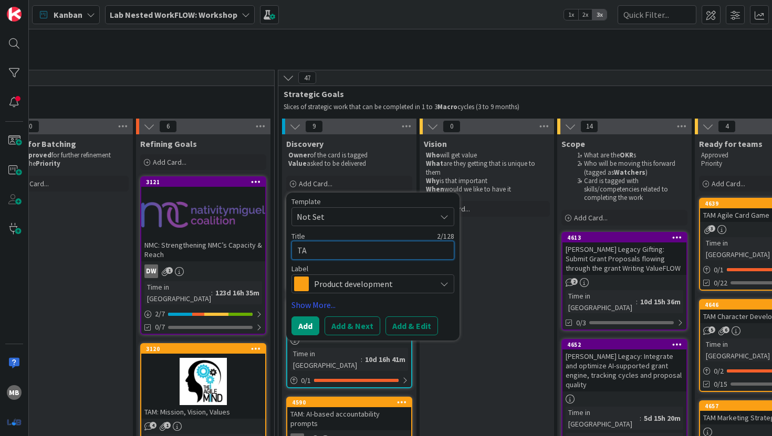
type textarea "x"
type textarea "TAM"
type textarea "x"
type textarea "TAM:"
type textarea "x"
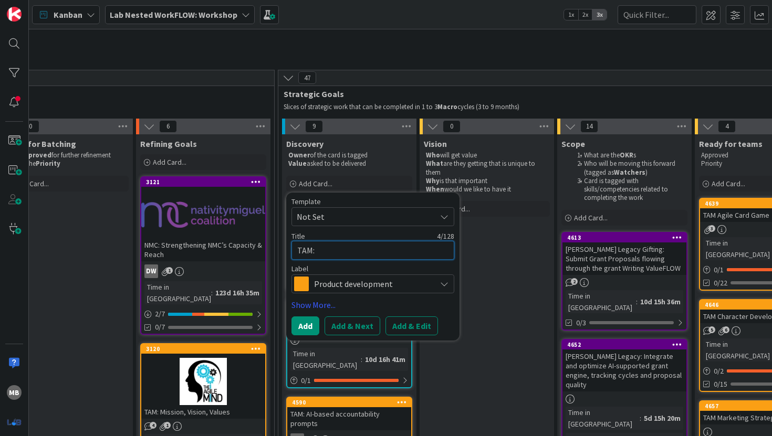
type textarea "TAM:"
type textarea "x"
type textarea "TAM: D"
type textarea "x"
type textarea "TAM: Di"
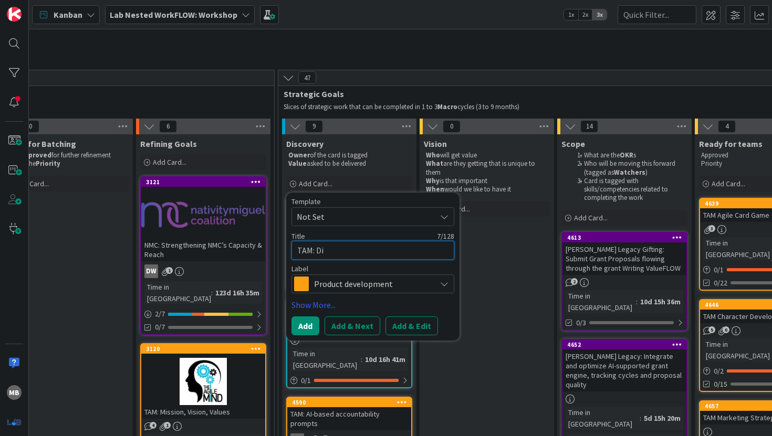
type textarea "x"
type textarea "TAM: Dig"
type textarea "x"
type textarea "TAM: Digi"
type textarea "x"
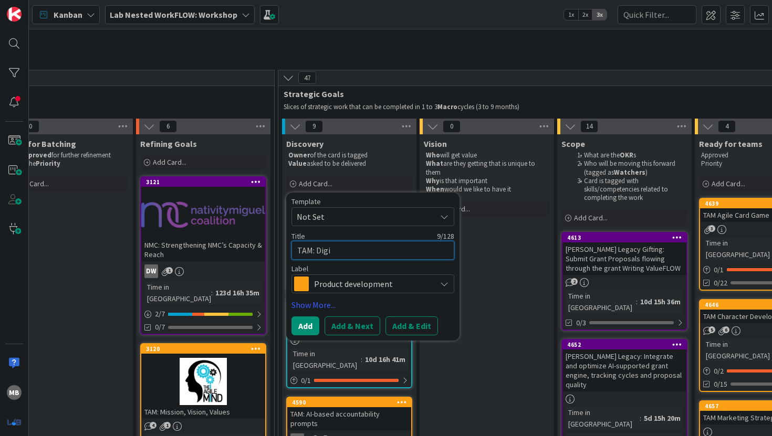
type textarea "TAM: Digit"
type textarea "x"
type textarea "TAM: Digita"
type textarea "x"
type textarea "TAM: Digital"
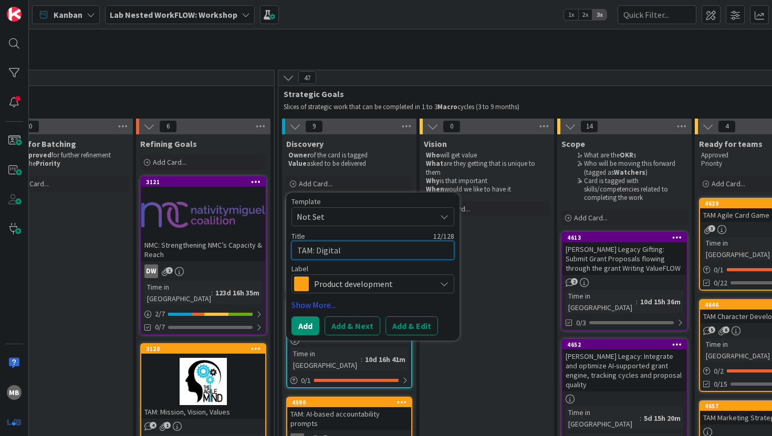
type textarea "x"
type textarea "TAM: Digital"
type textarea "x"
type textarea "TAM: Digital P"
type textarea "x"
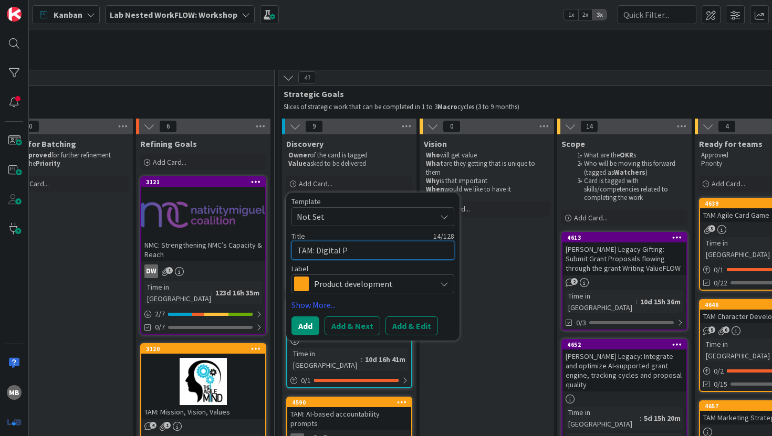
type textarea "TAM: Digital Pl"
type textarea "x"
type textarea "TAM: Digital Pla"
type textarea "x"
type textarea "TAM: Digital Play"
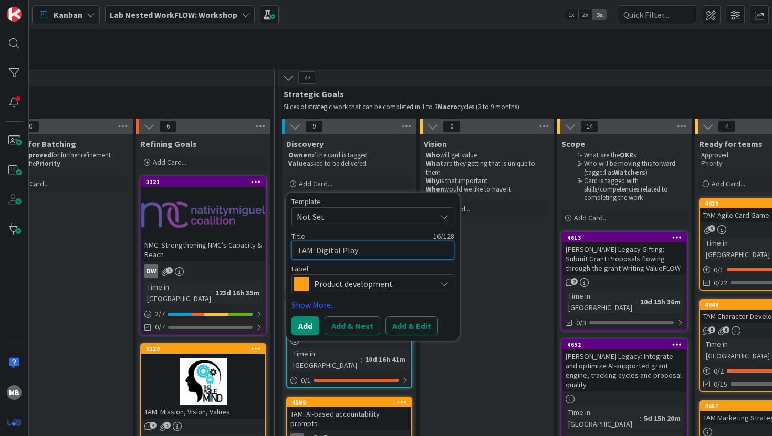
type textarea "x"
type textarea "TAM: Digital Playg"
type textarea "x"
type textarea "TAM: Digital Playgr"
type textarea "x"
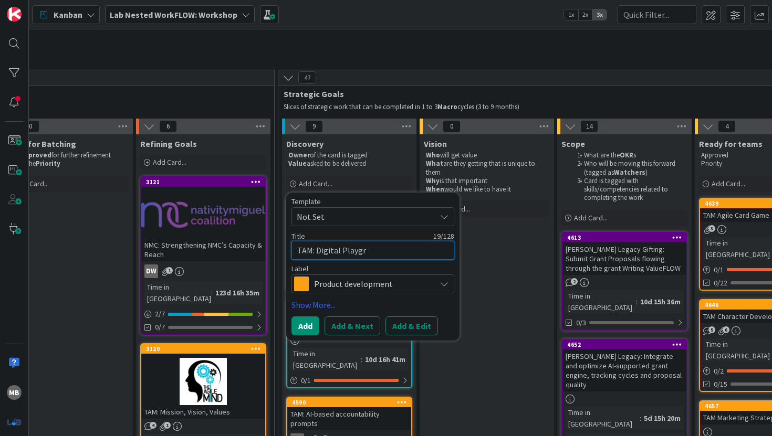
type textarea "TAM: Digital Playgri"
type textarea "x"
type textarea "TAM: Digital Playgriu"
type textarea "x"
type textarea "TAM: Digital Playgriund"
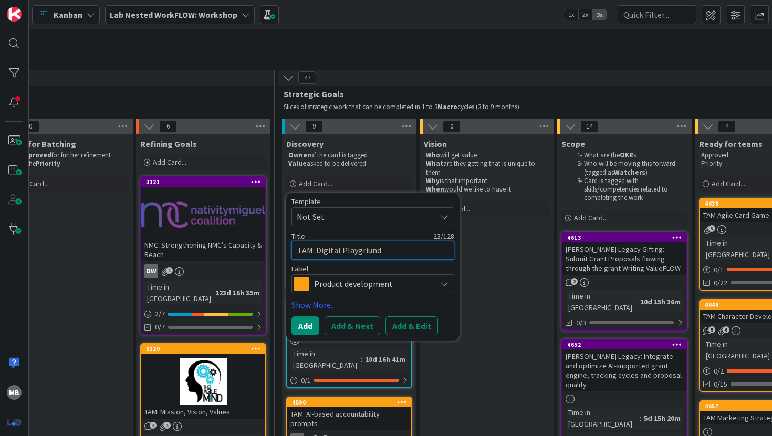
type textarea "x"
type textarea "TAM: Digital Playgriun"
type textarea "x"
type textarea "TAM: Digital Playgriu"
type textarea "x"
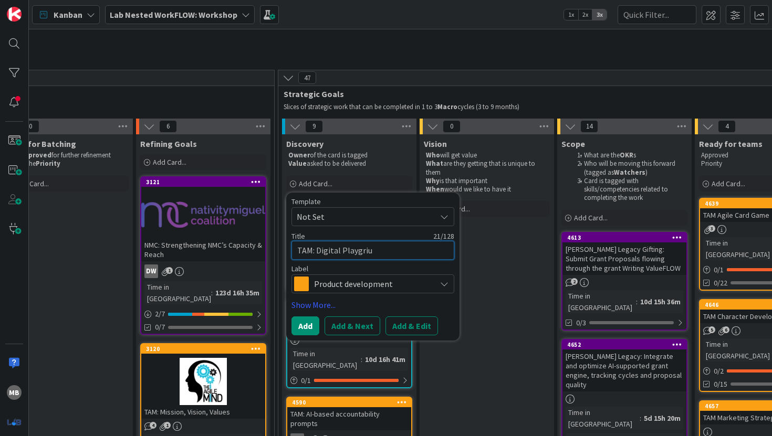
type textarea "TAM: Digital Playgri"
type textarea "x"
type textarea "TAM: Digital Playgr"
type textarea "x"
type textarea "TAM: Digital Playgro"
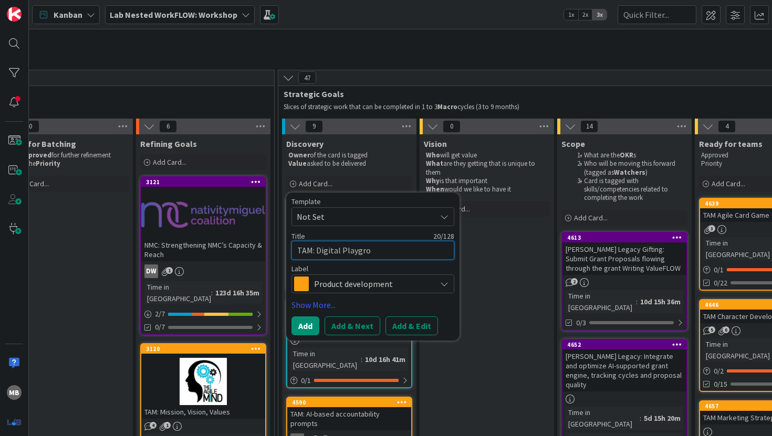
type textarea "x"
type textarea "TAM: Digital Playgrou"
type textarea "x"
type textarea "TAM: Digital Playgroun"
type textarea "x"
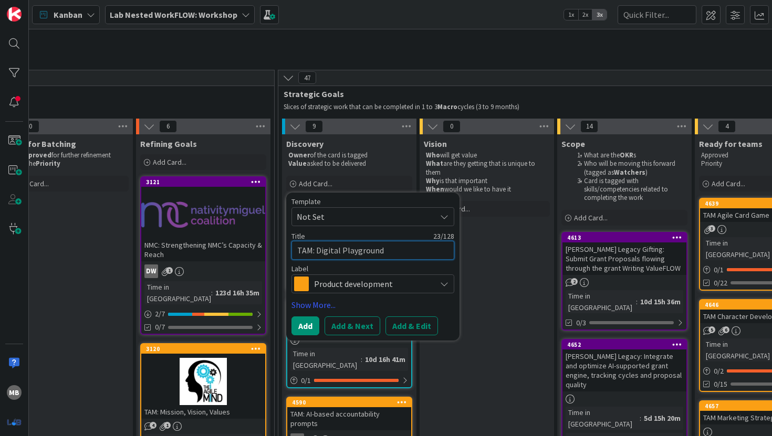
type textarea "TAM: Digital Playground"
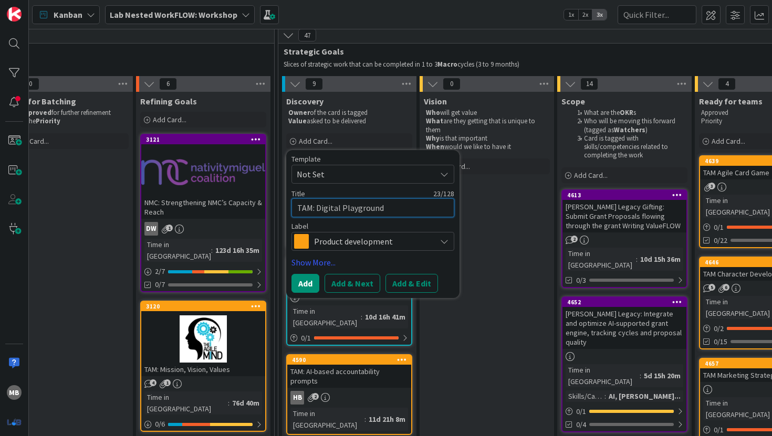
scroll to position [71, 731]
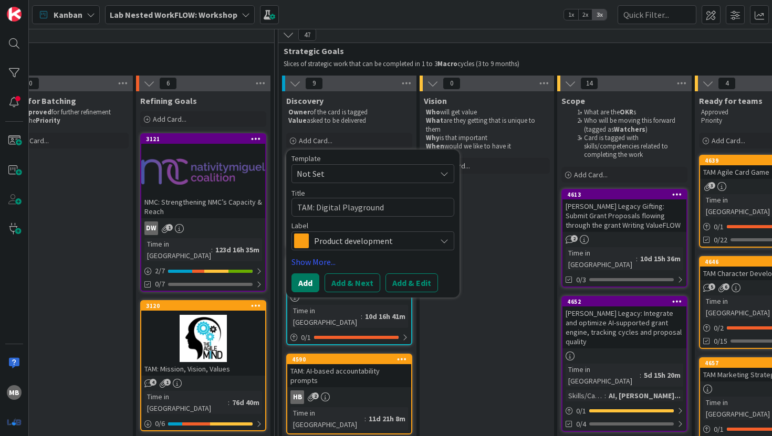
click at [308, 281] on button "Add" at bounding box center [305, 283] width 28 height 19
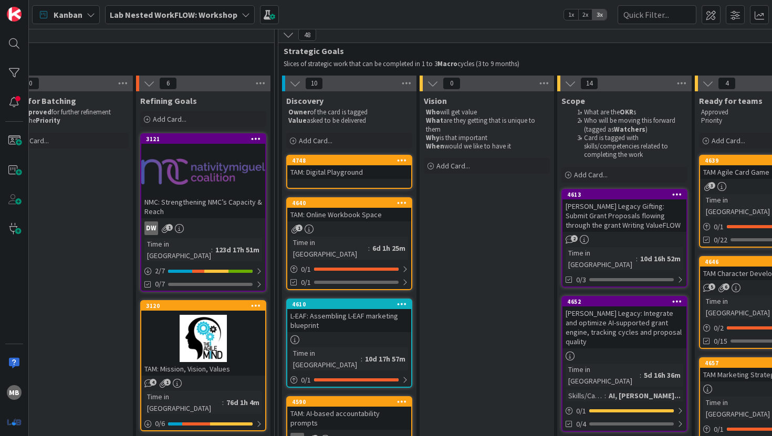
click at [331, 170] on div "TAM: Digital Playground" at bounding box center [349, 172] width 124 height 14
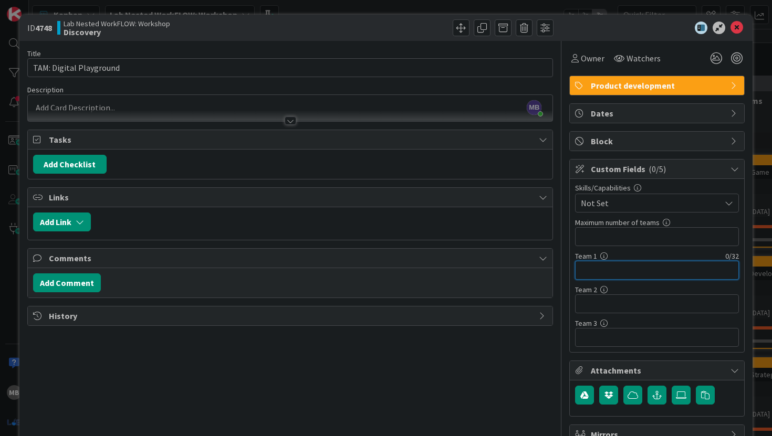
click at [593, 272] on input "text" at bounding box center [657, 270] width 164 height 19
type input "N"
type input "T"
type input "North Stars"
click at [736, 29] on icon at bounding box center [737, 28] width 13 height 13
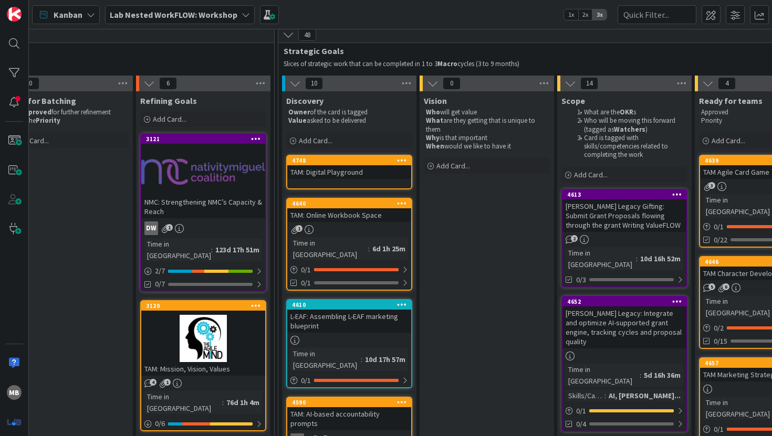
click at [355, 178] on div "TAM: Digital Playground" at bounding box center [349, 172] width 124 height 14
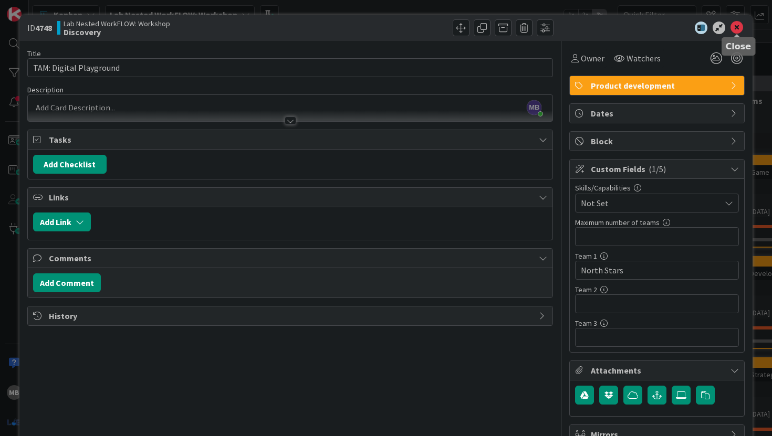
click at [734, 27] on icon at bounding box center [737, 28] width 13 height 13
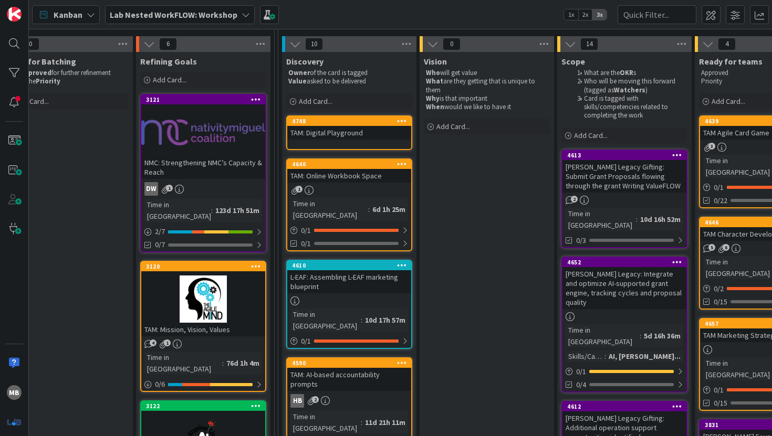
scroll to position [114, 731]
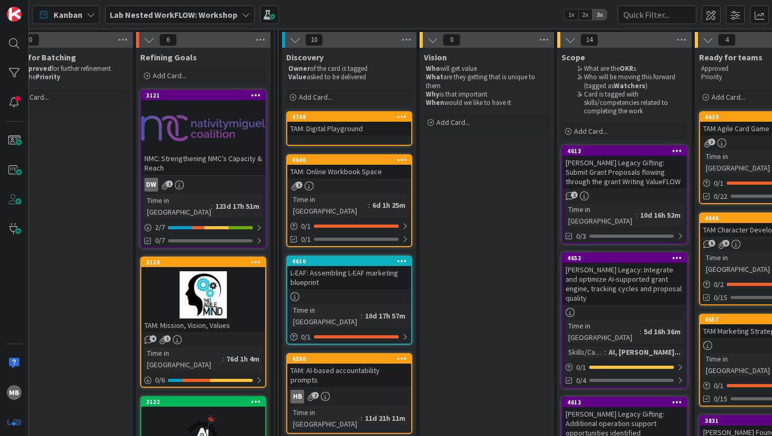
click at [359, 130] on div "TAM: Digital Playground" at bounding box center [349, 129] width 124 height 14
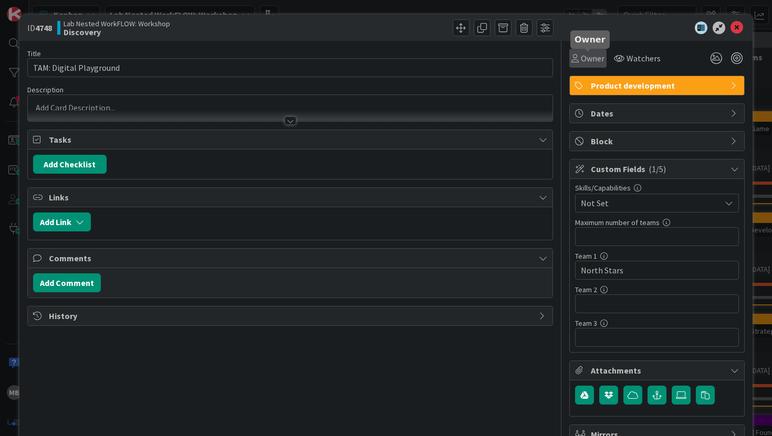
click at [590, 57] on span "Owner" at bounding box center [593, 58] width 24 height 13
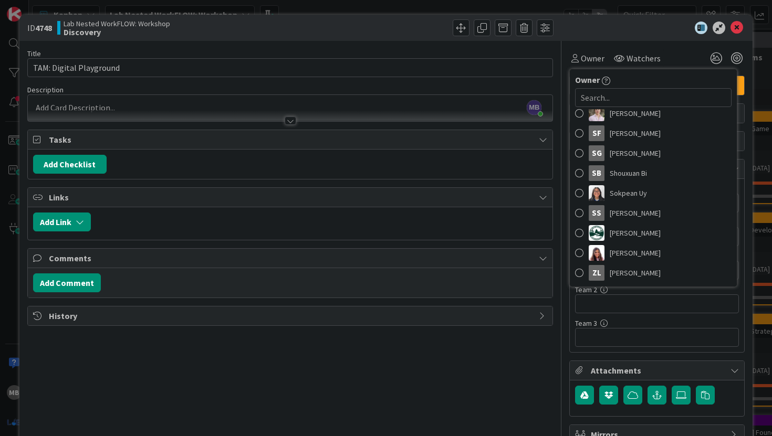
scroll to position [1632, 0]
click at [734, 27] on icon at bounding box center [737, 28] width 13 height 13
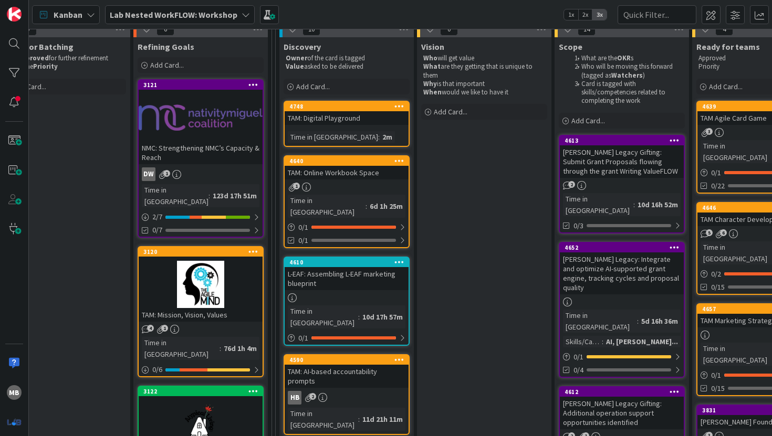
scroll to position [131, 733]
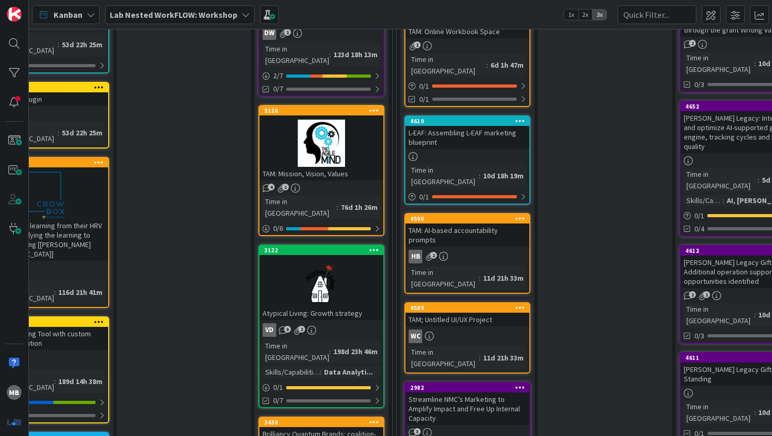
scroll to position [176, 612]
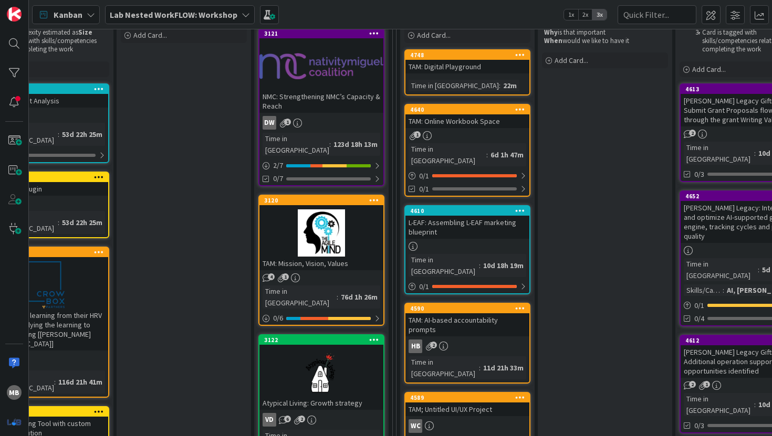
click at [329, 257] on div "TAM: Mission, Vision, Values" at bounding box center [321, 264] width 124 height 14
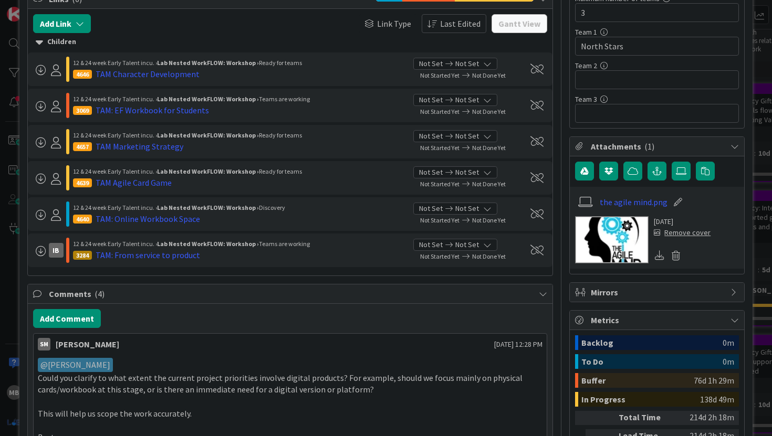
scroll to position [232, 0]
